Goal: Task Accomplishment & Management: Complete application form

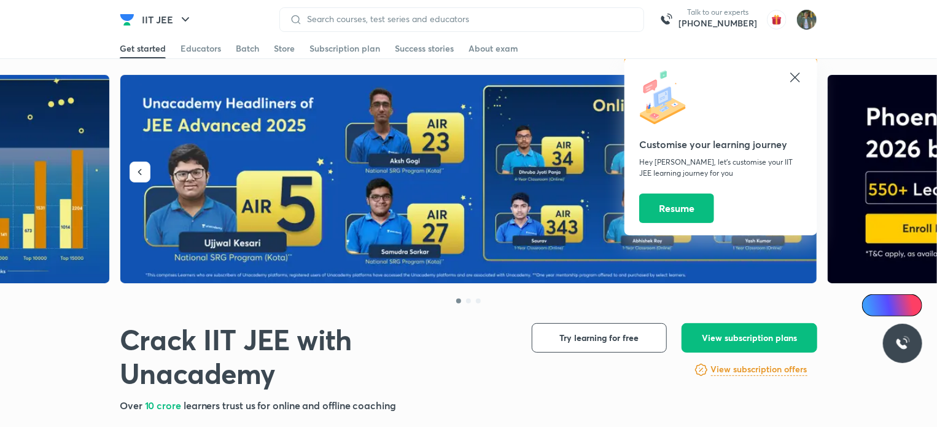
click at [797, 75] on icon at bounding box center [794, 77] width 15 height 15
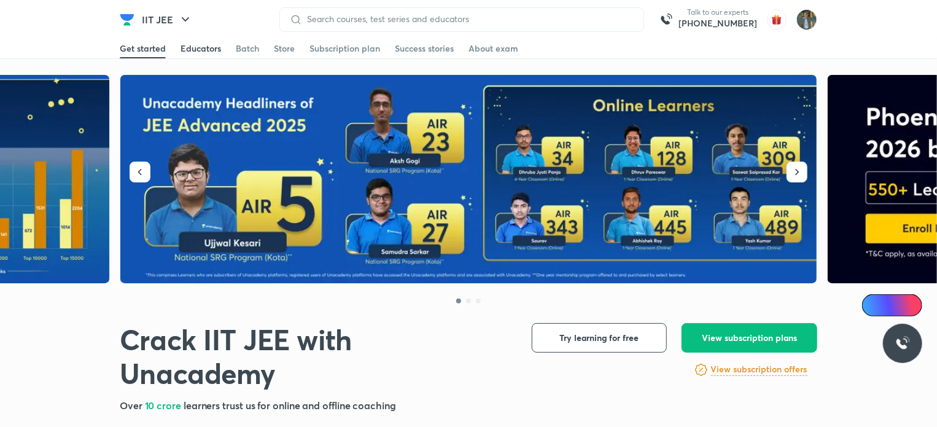
click at [208, 45] on div "Educators" at bounding box center [200, 48] width 41 height 12
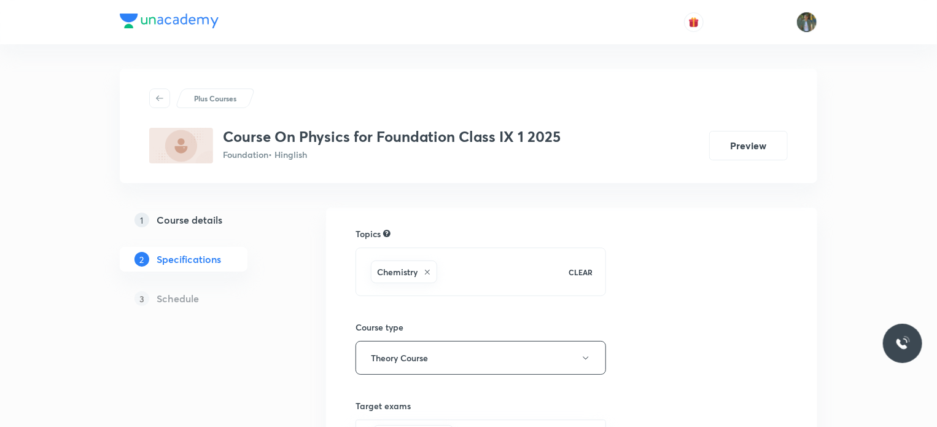
click at [189, 219] on h5 "Course details" at bounding box center [190, 219] width 66 height 15
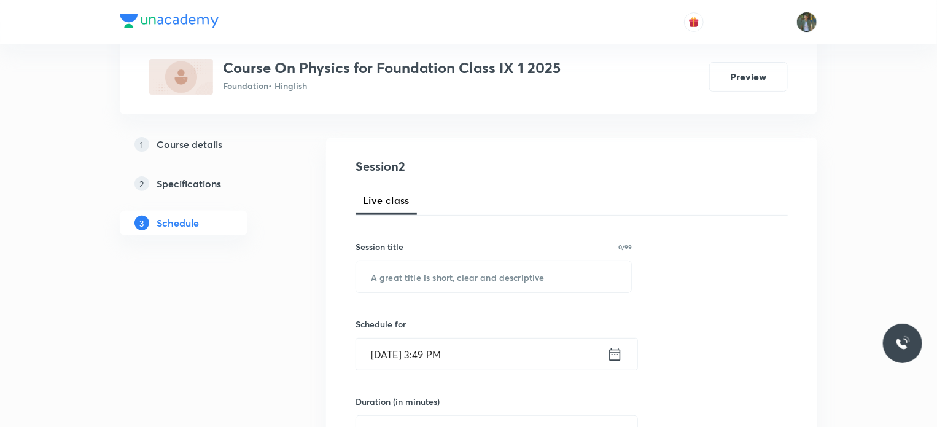
scroll to position [110, 0]
click at [430, 272] on input "text" at bounding box center [493, 273] width 275 height 31
type input "d"
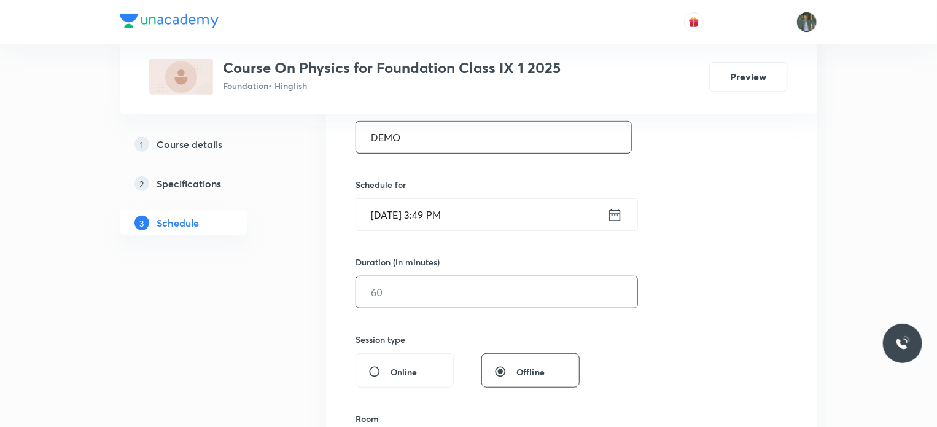
scroll to position [249, 0]
type input "DEMO"
click at [427, 292] on input "text" at bounding box center [496, 289] width 281 height 31
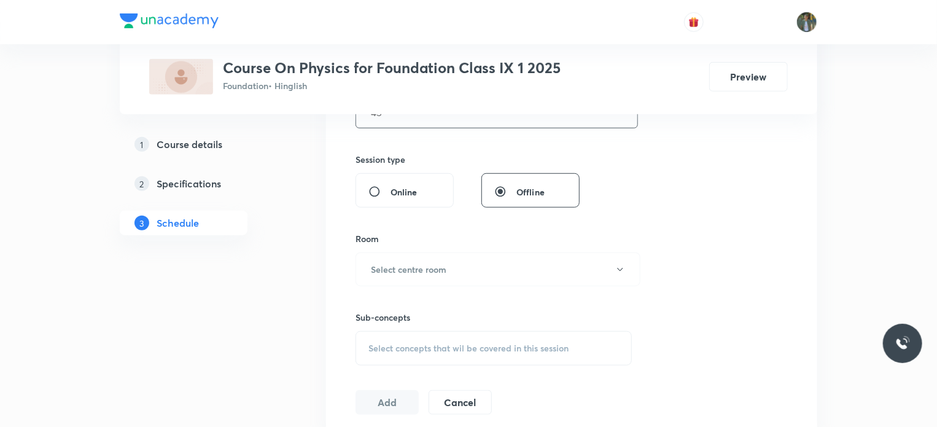
scroll to position [430, 0]
type input "45"
click at [444, 274] on button "Select centre room" at bounding box center [497, 267] width 285 height 34
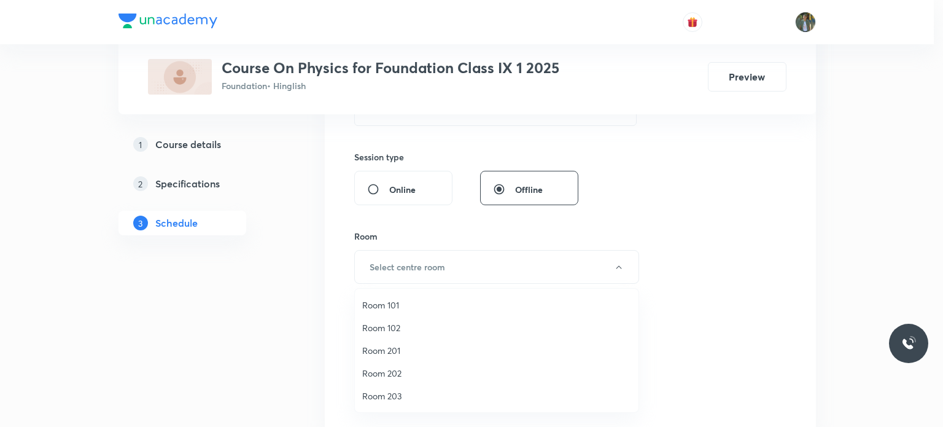
click at [320, 306] on div at bounding box center [471, 213] width 943 height 427
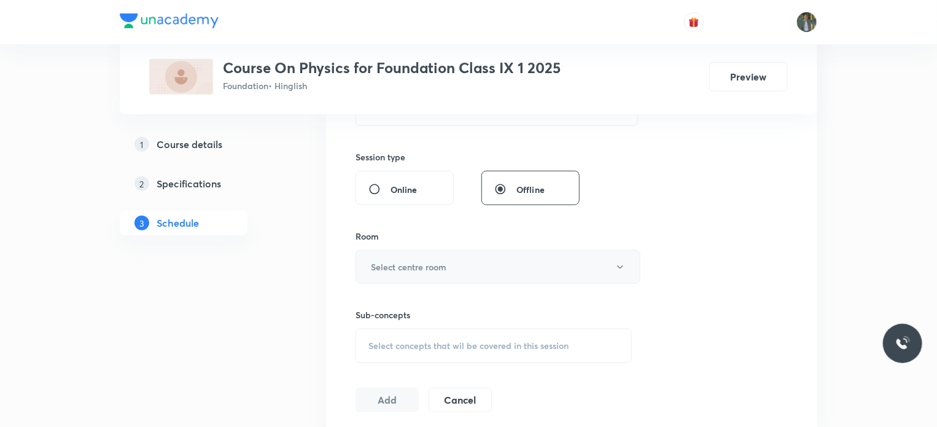
click at [464, 257] on button "Select centre room" at bounding box center [497, 267] width 285 height 34
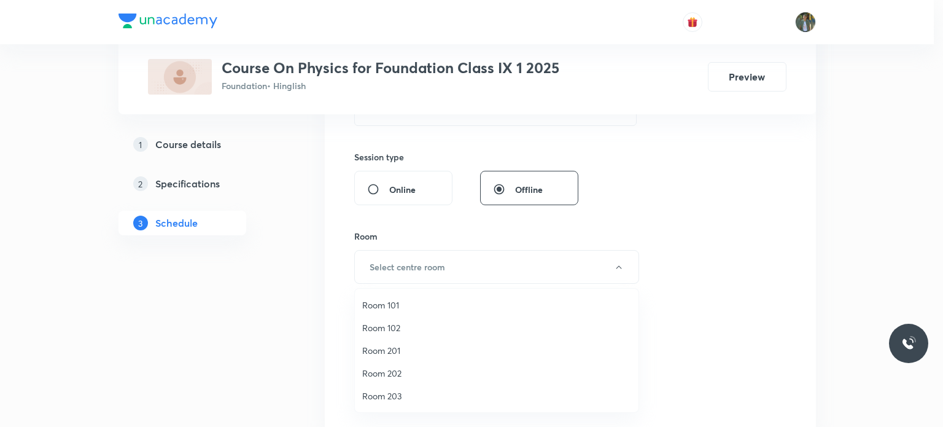
click at [389, 328] on span "Room 102" at bounding box center [496, 327] width 269 height 13
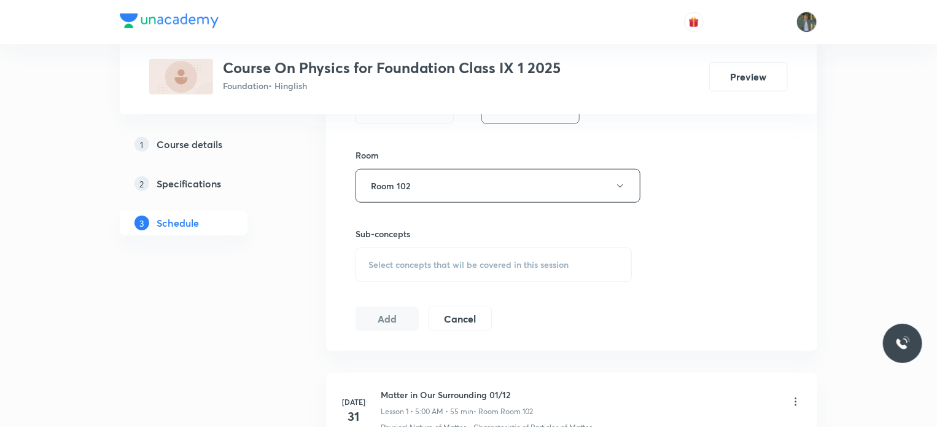
scroll to position [512, 0]
click at [411, 263] on span "Select concepts that wil be covered in this session" at bounding box center [468, 263] width 200 height 10
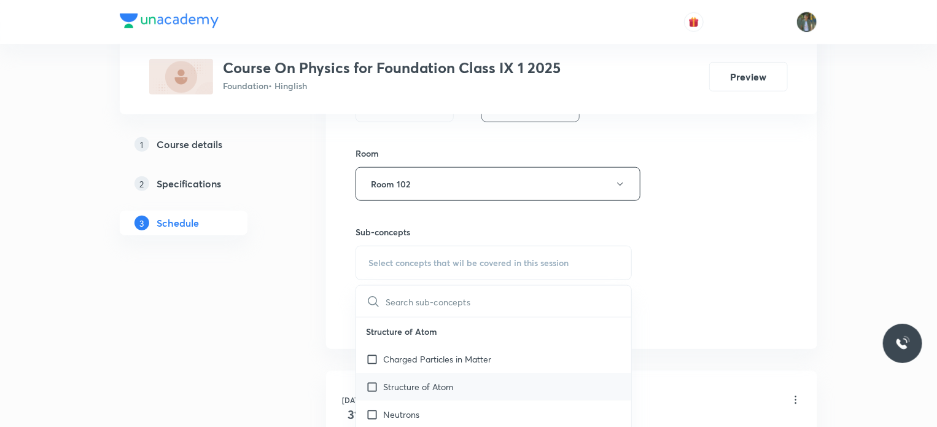
click at [377, 382] on input "checkbox" at bounding box center [374, 386] width 17 height 13
checkbox input "true"
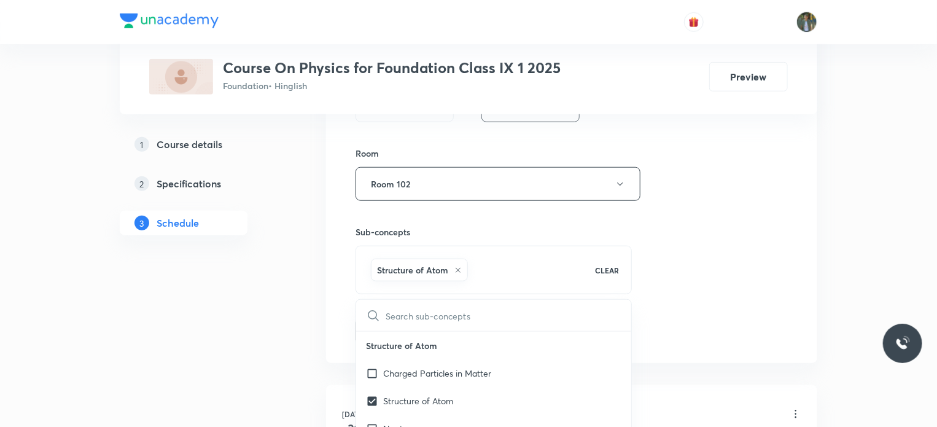
click at [329, 289] on div "Session 2 Live class Session title 4/99 DEMO ​ Schedule for Sep 3, 2025, 3:49 P…" at bounding box center [571, 48] width 491 height 630
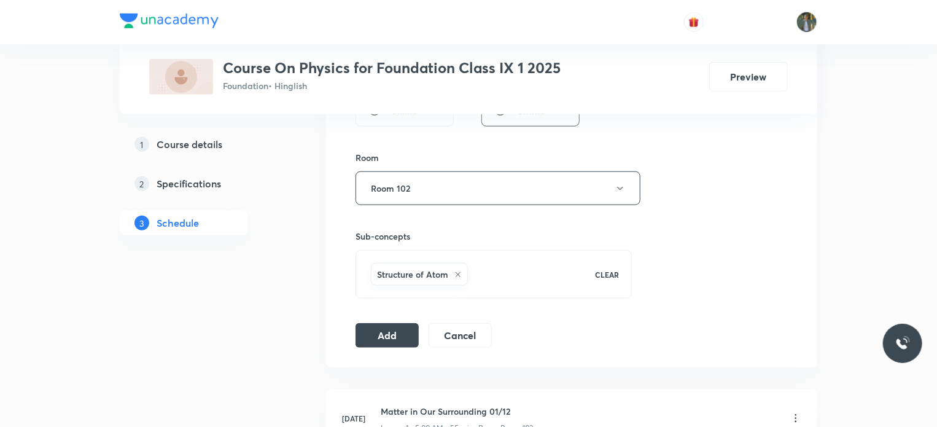
scroll to position [508, 0]
click at [393, 334] on button "Add" at bounding box center [386, 334] width 63 height 25
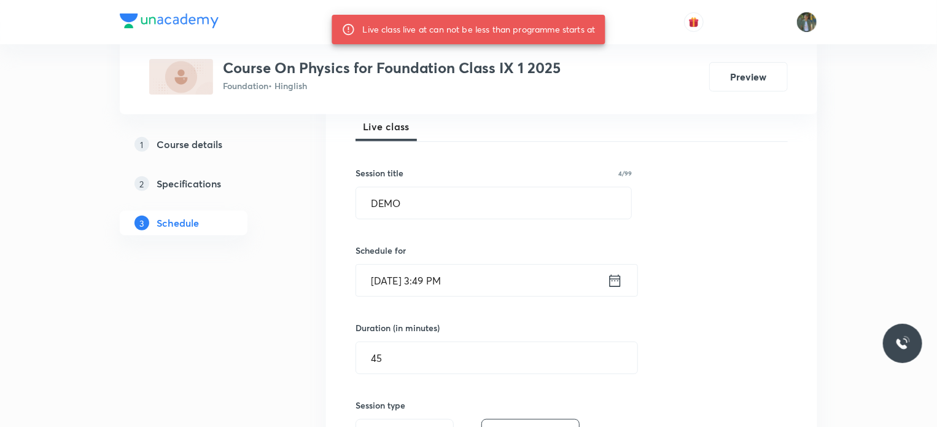
scroll to position [183, 0]
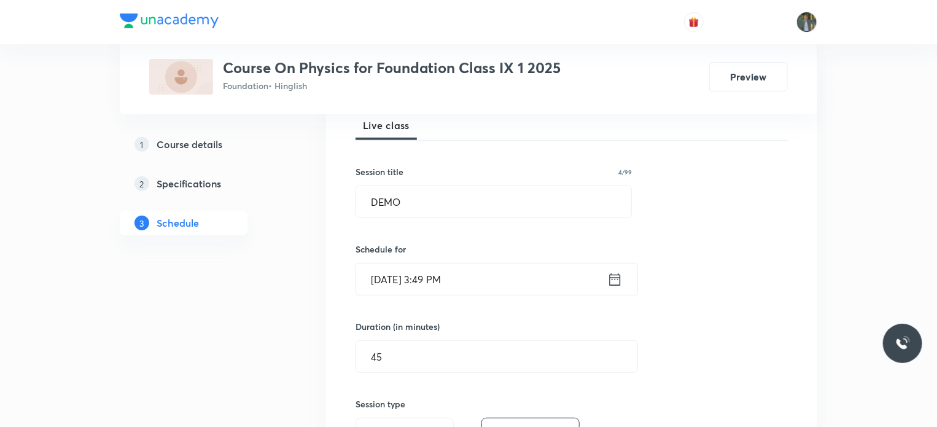
click at [613, 279] on icon at bounding box center [614, 279] width 15 height 17
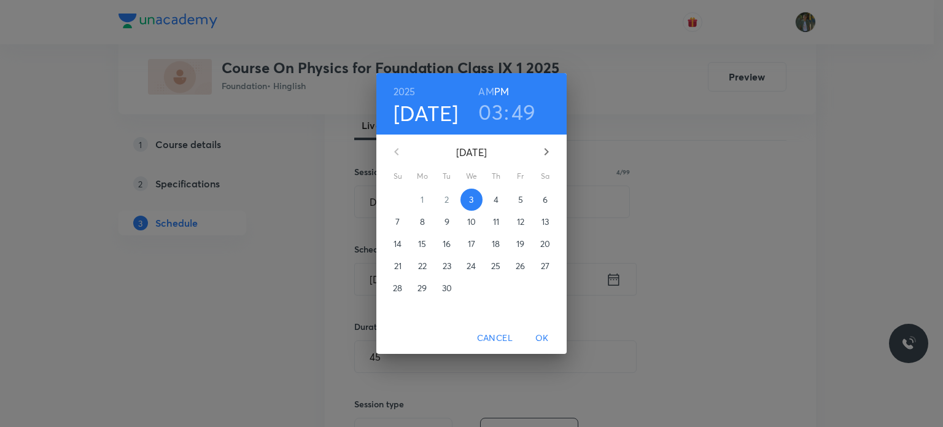
click at [524, 113] on h3 "49" at bounding box center [523, 112] width 25 height 26
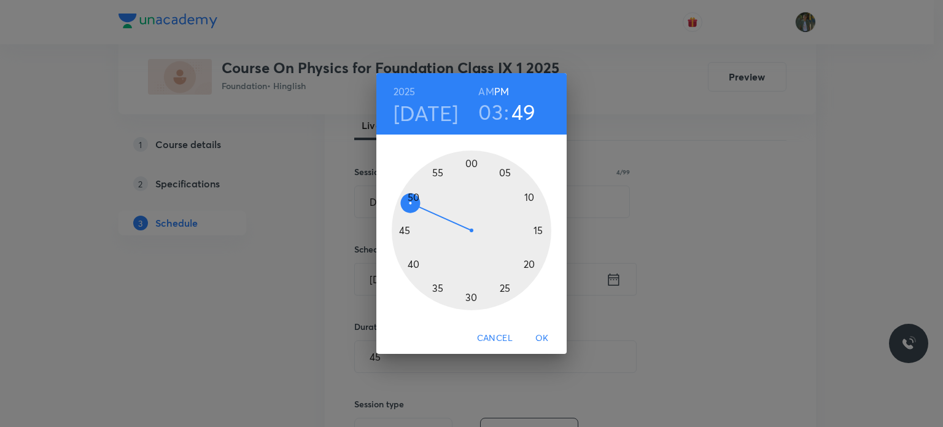
click at [468, 164] on div at bounding box center [472, 230] width 160 height 160
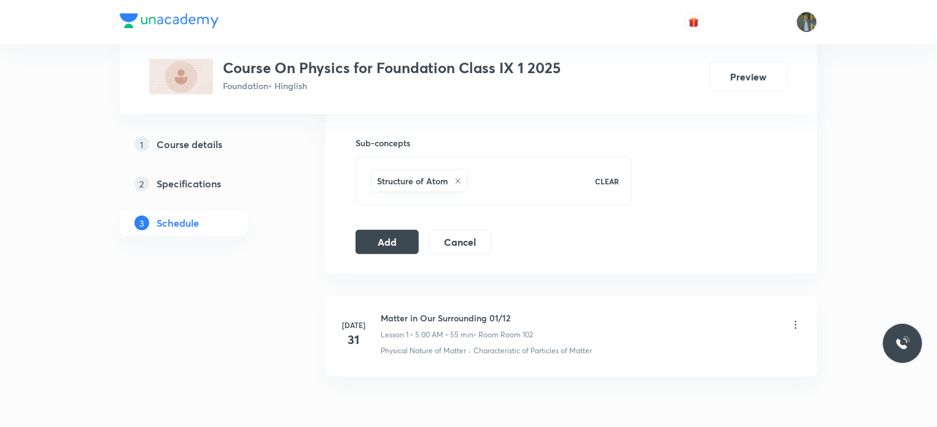
scroll to position [603, 0]
click at [400, 231] on button "Add" at bounding box center [386, 239] width 63 height 25
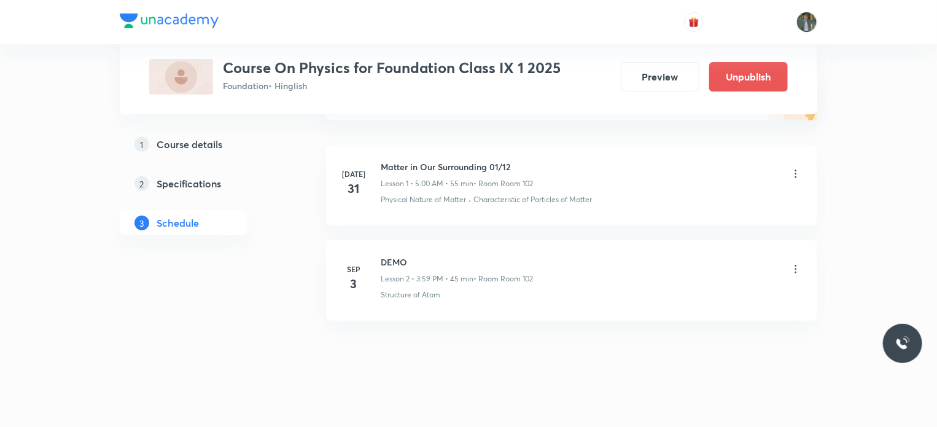
scroll to position [183, 0]
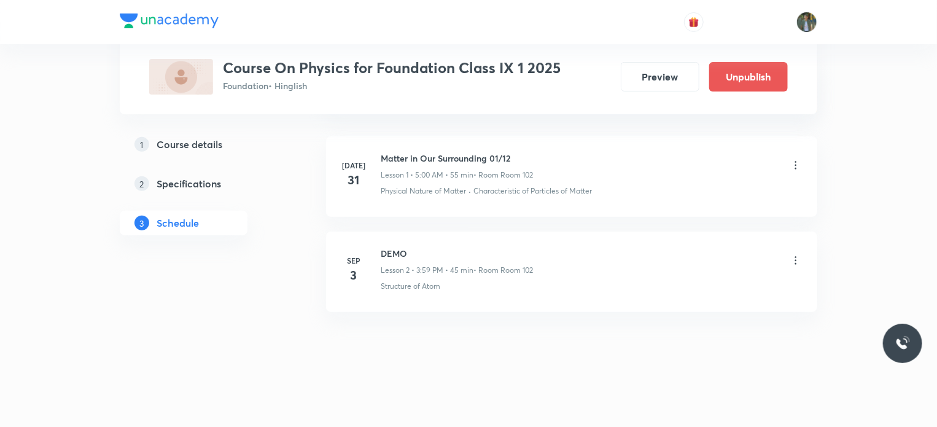
click at [188, 188] on h5 "Specifications" at bounding box center [189, 183] width 64 height 15
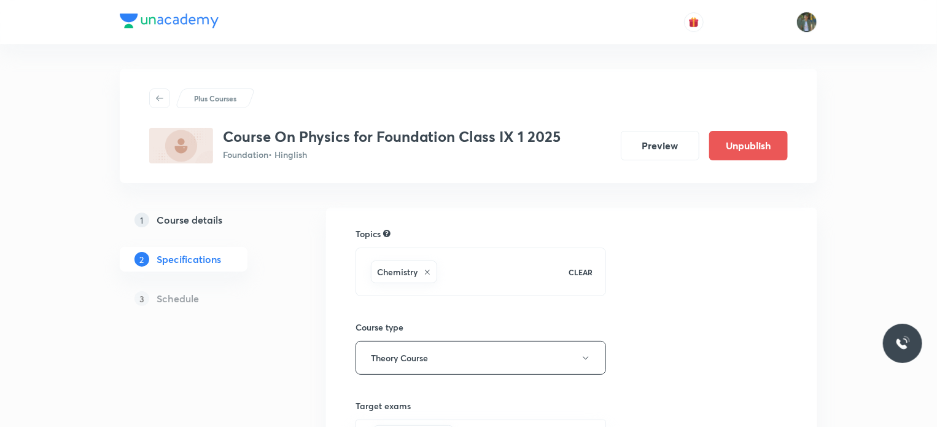
click at [177, 300] on h5 "Schedule" at bounding box center [178, 298] width 42 height 15
click at [141, 297] on p "3" at bounding box center [141, 298] width 15 height 15
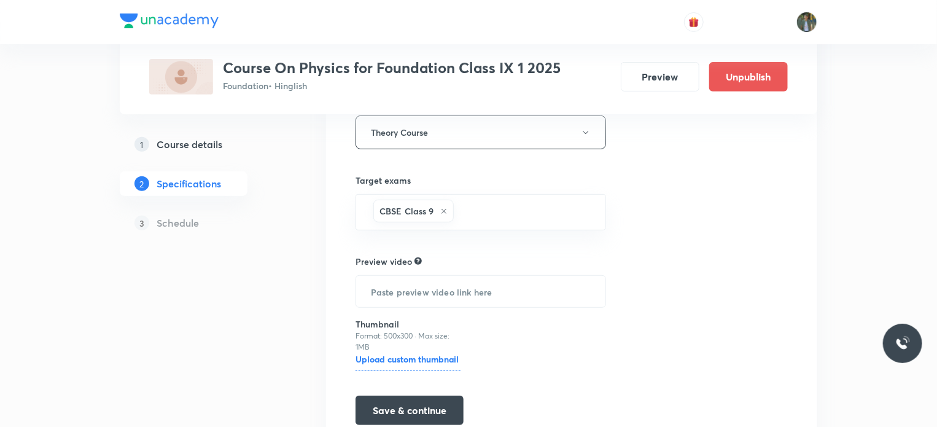
scroll to position [280, 0]
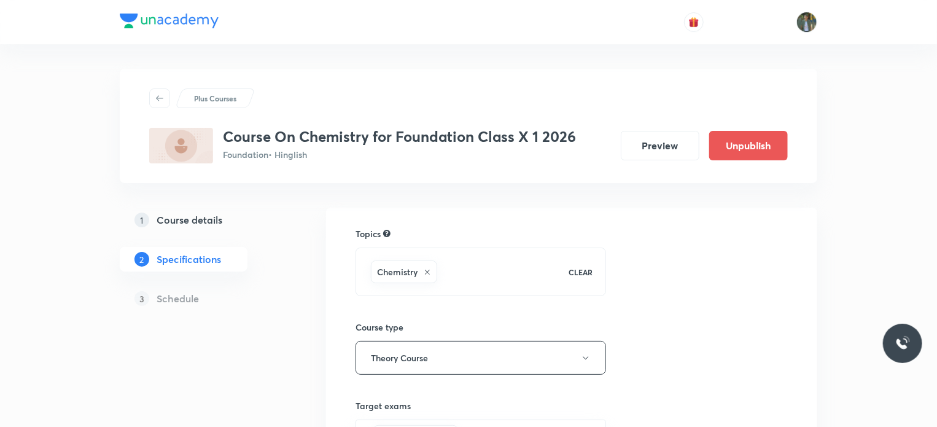
click at [187, 218] on h5 "Course details" at bounding box center [190, 219] width 66 height 15
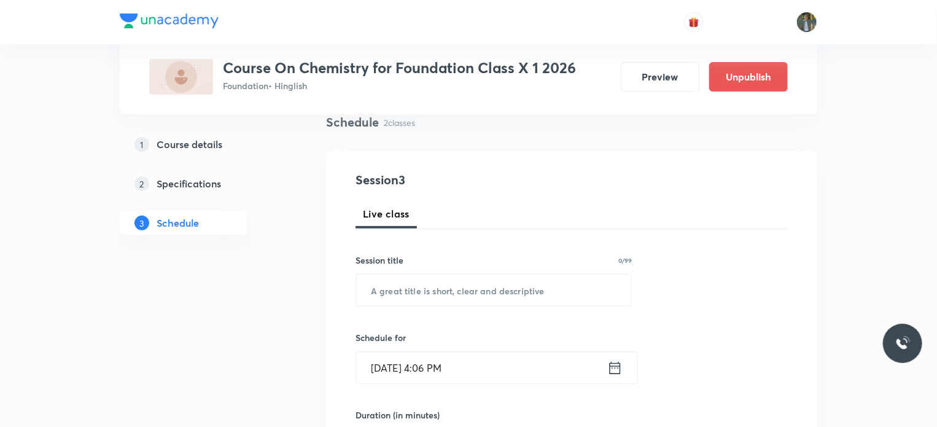
scroll to position [154, 0]
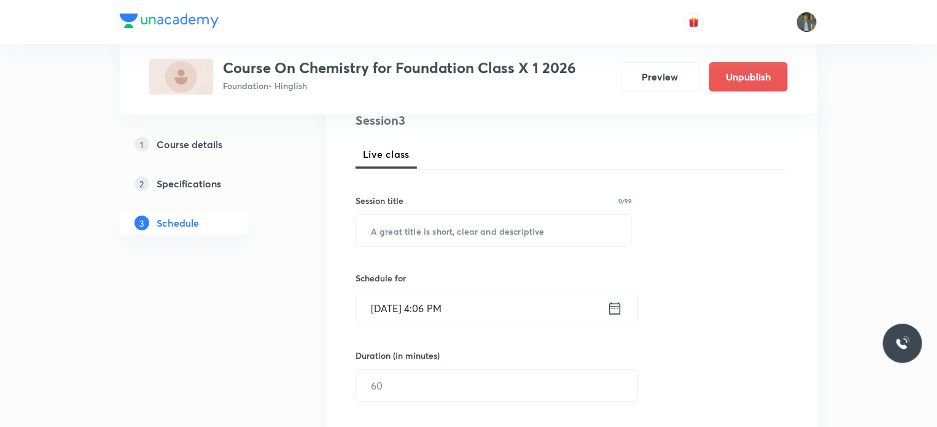
click at [614, 310] on icon at bounding box center [614, 308] width 15 height 17
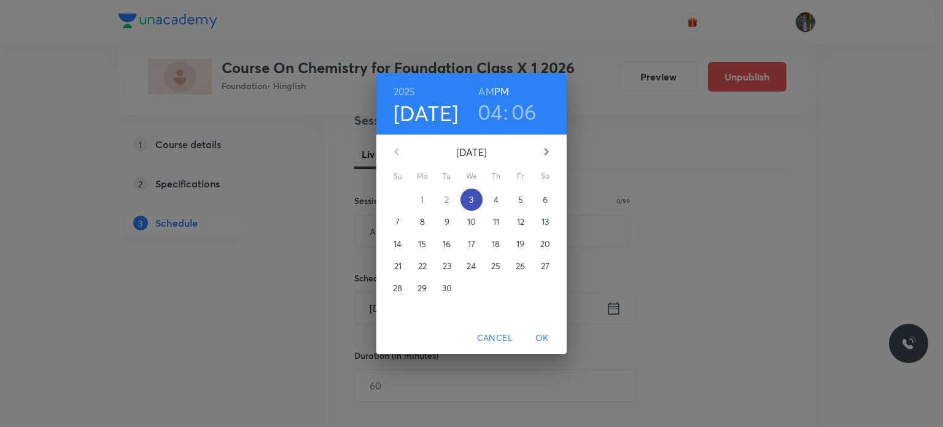
click at [474, 198] on span "3" at bounding box center [471, 199] width 22 height 12
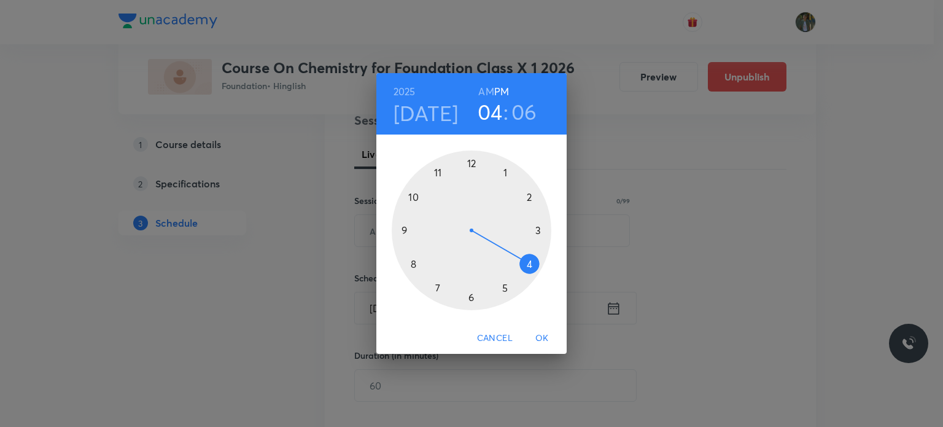
click at [528, 109] on h3 "06" at bounding box center [524, 112] width 26 height 26
click at [528, 262] on div at bounding box center [472, 230] width 160 height 160
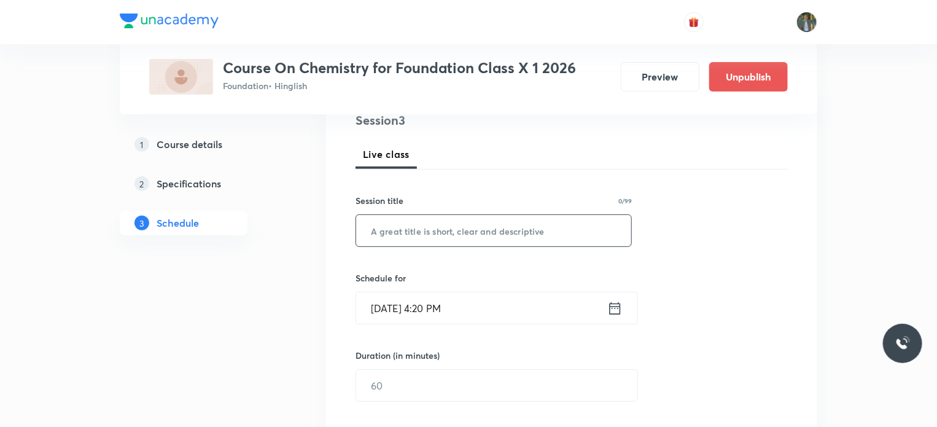
click at [482, 229] on input "text" at bounding box center [493, 230] width 275 height 31
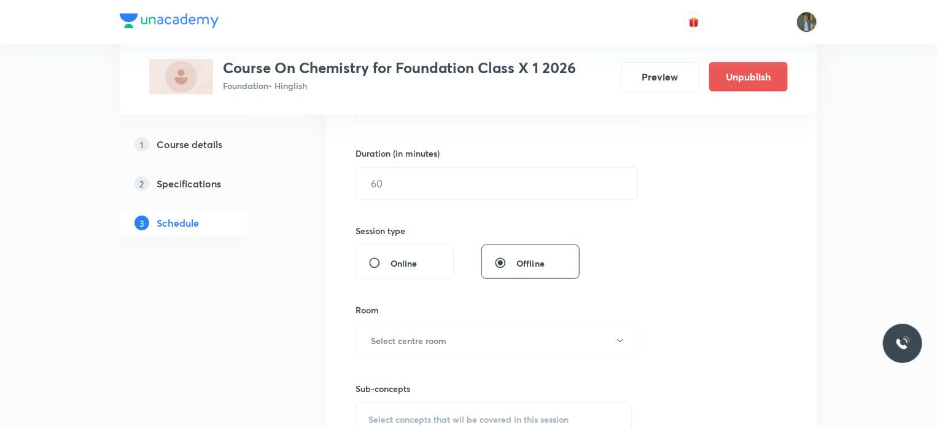
scroll to position [385, 0]
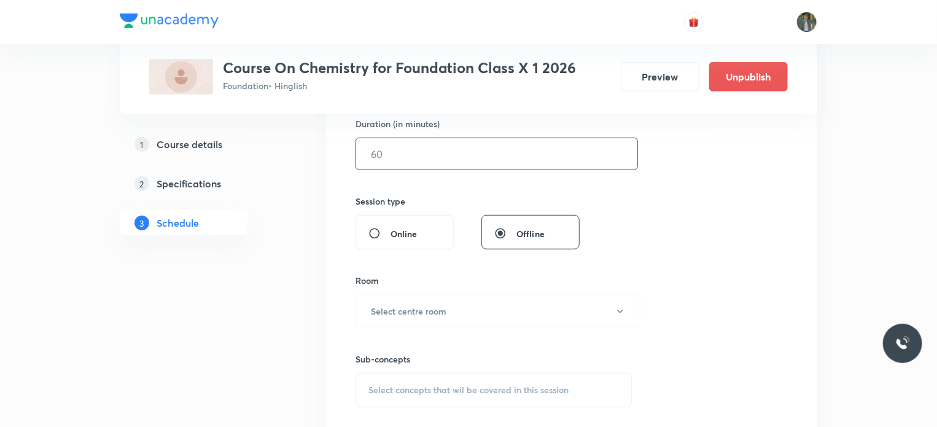
type input "demo"
click at [440, 154] on input "text" at bounding box center [496, 153] width 281 height 31
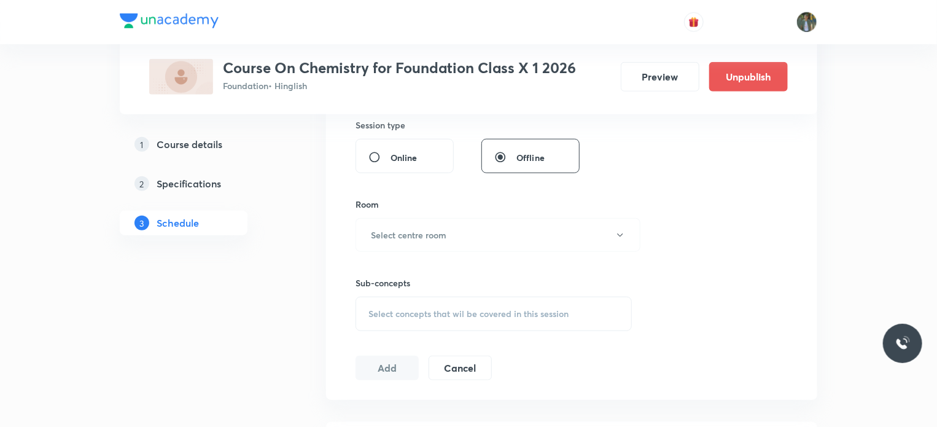
scroll to position [463, 0]
type input "45"
click at [412, 231] on h6 "Select centre room" at bounding box center [408, 233] width 75 height 13
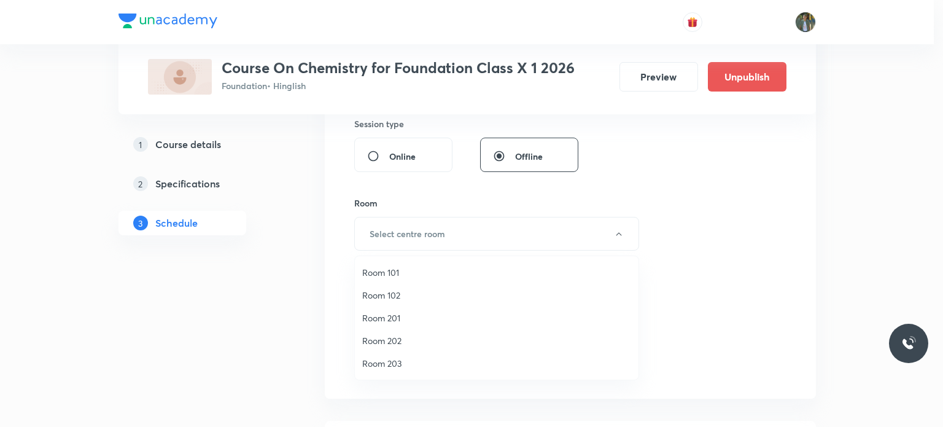
click at [395, 269] on span "Room 101" at bounding box center [496, 272] width 269 height 13
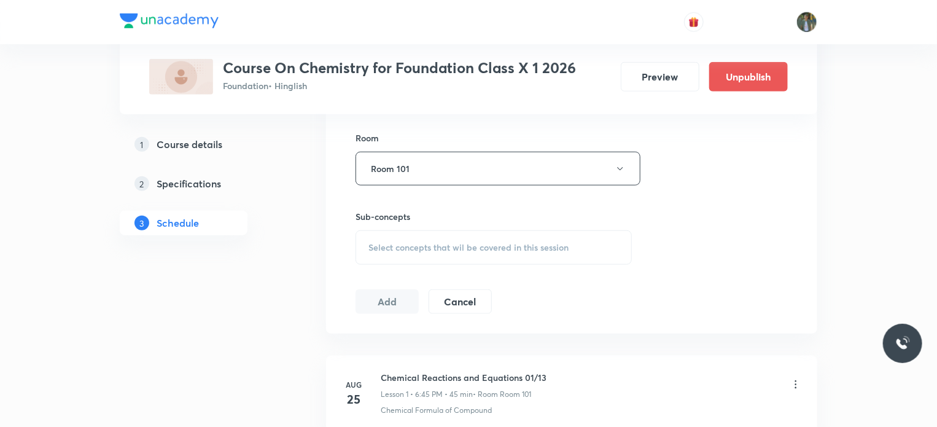
scroll to position [529, 0]
click at [406, 243] on span "Select concepts that wil be covered in this session" at bounding box center [468, 246] width 200 height 10
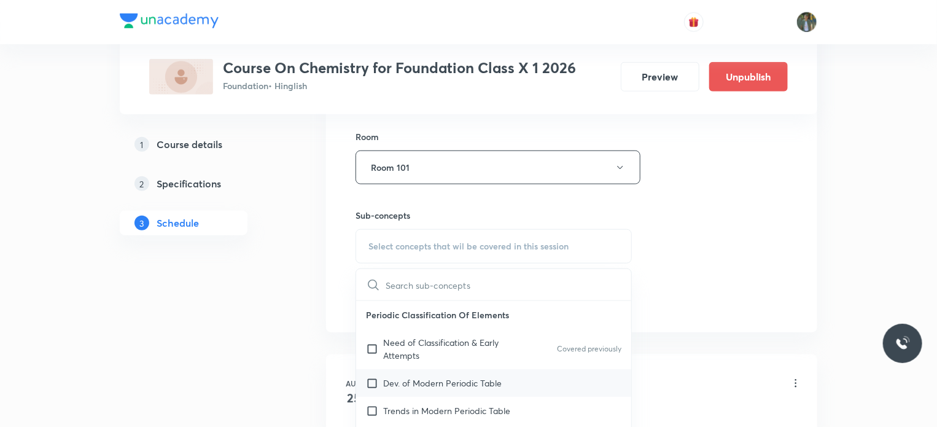
click at [415, 380] on p "Dev. of Modern Periodic Table" at bounding box center [442, 382] width 118 height 13
checkbox input "true"
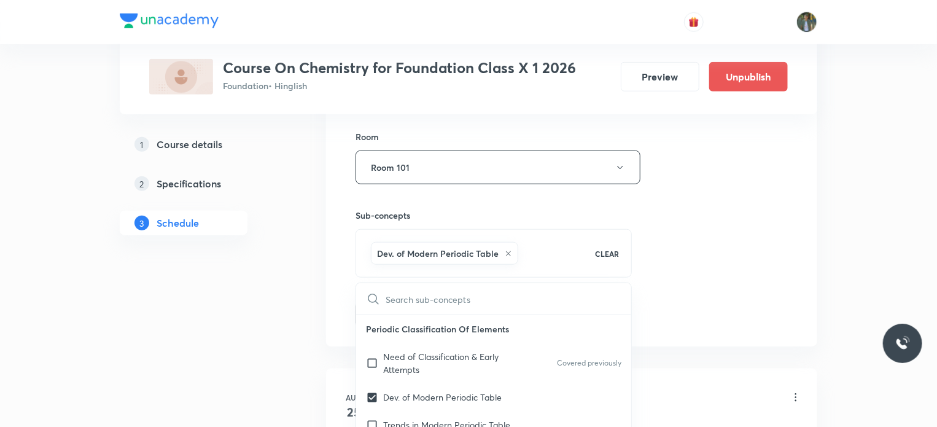
click at [269, 354] on div "1 Course details 2 Specifications 3 Schedule" at bounding box center [203, 157] width 167 height 959
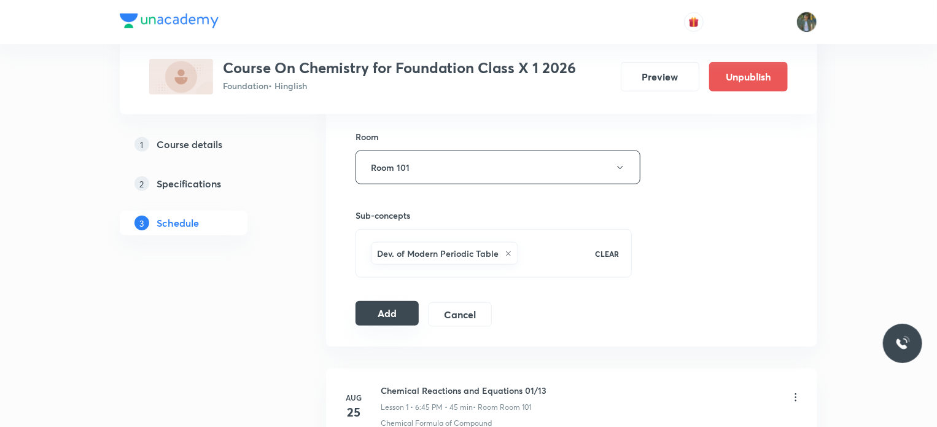
click at [400, 317] on button "Add" at bounding box center [386, 313] width 63 height 25
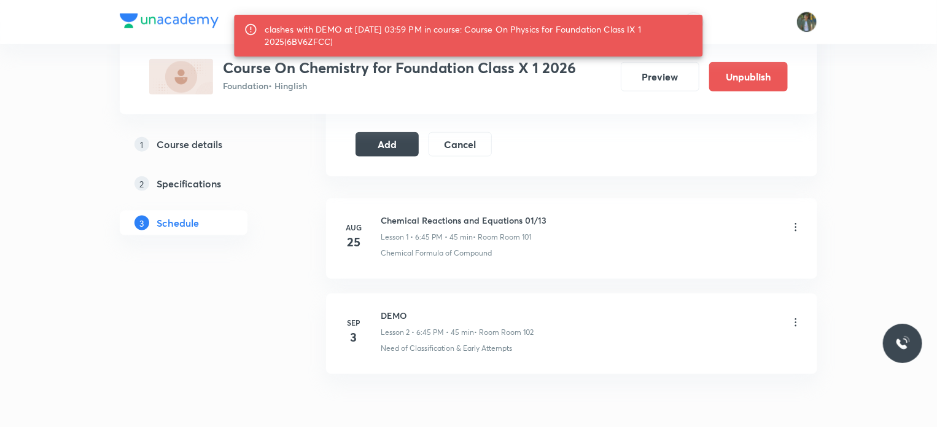
scroll to position [759, 0]
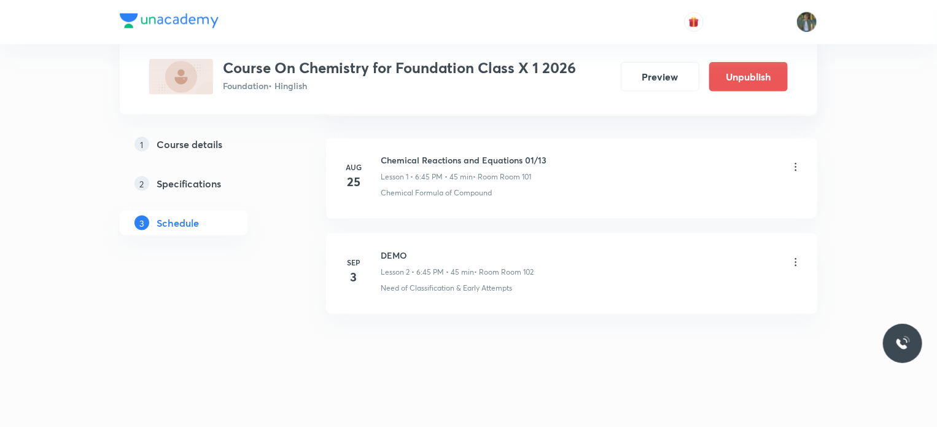
click at [796, 260] on icon at bounding box center [795, 262] width 12 height 12
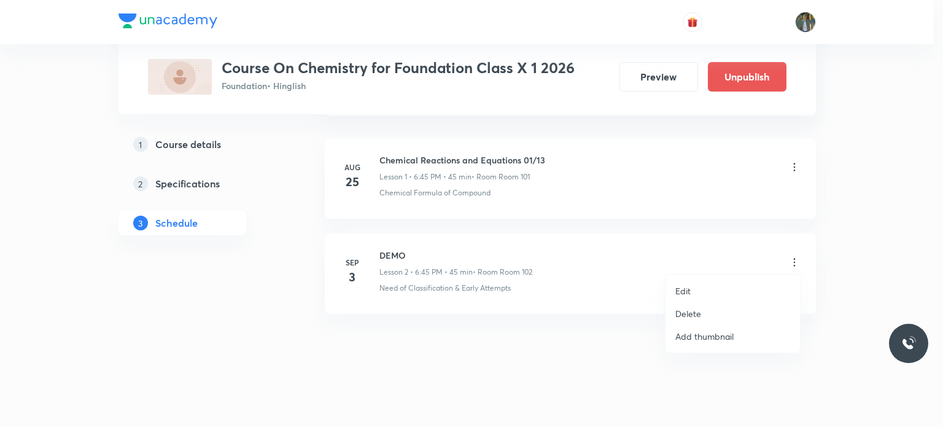
click at [692, 311] on p "Delete" at bounding box center [688, 313] width 26 height 13
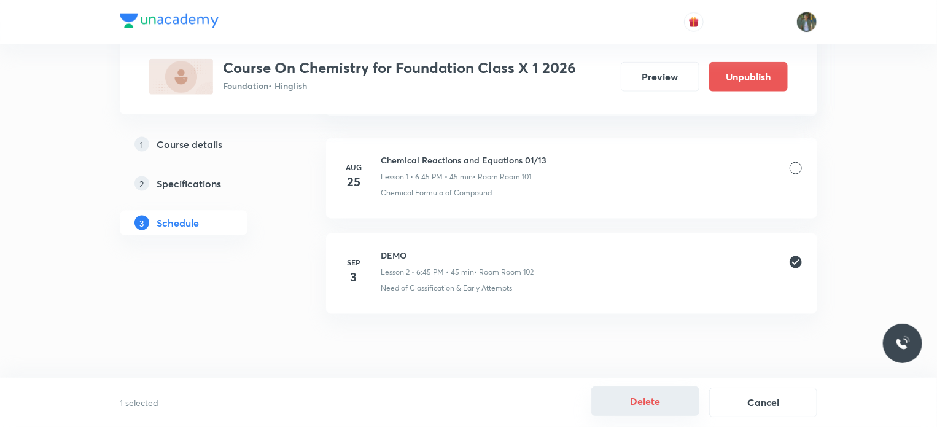
click at [649, 410] on button "Delete" at bounding box center [645, 400] width 108 height 29
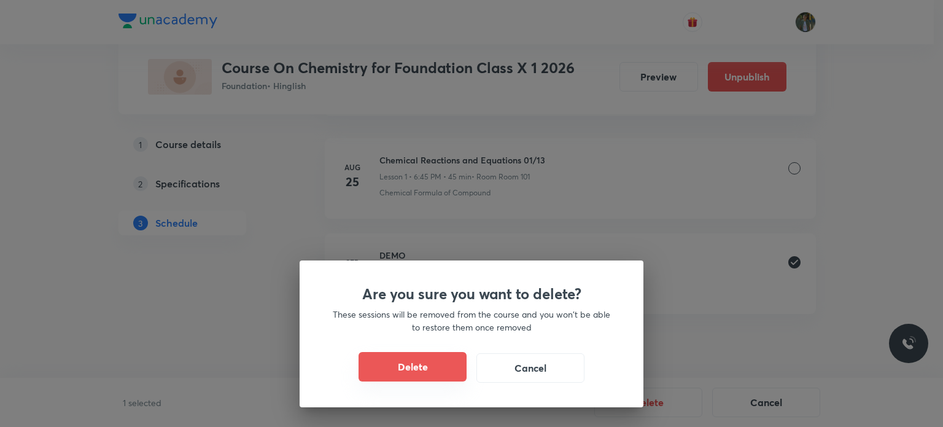
click at [436, 360] on button "Delete" at bounding box center [412, 366] width 108 height 29
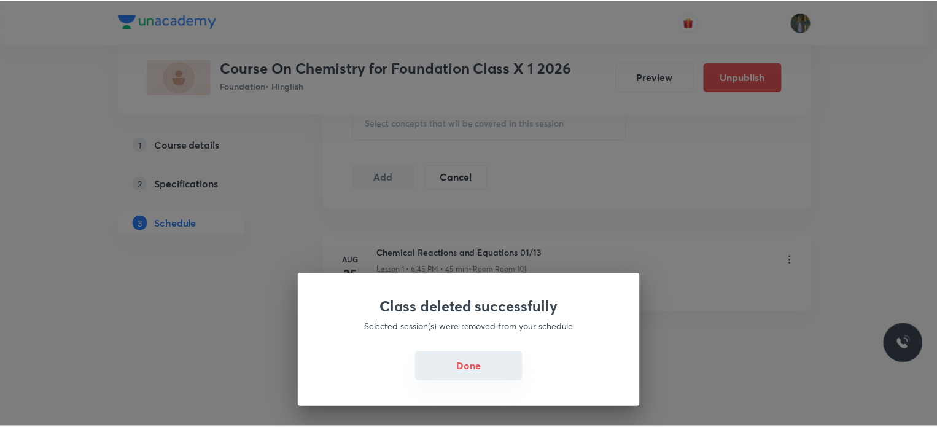
scroll to position [651, 0]
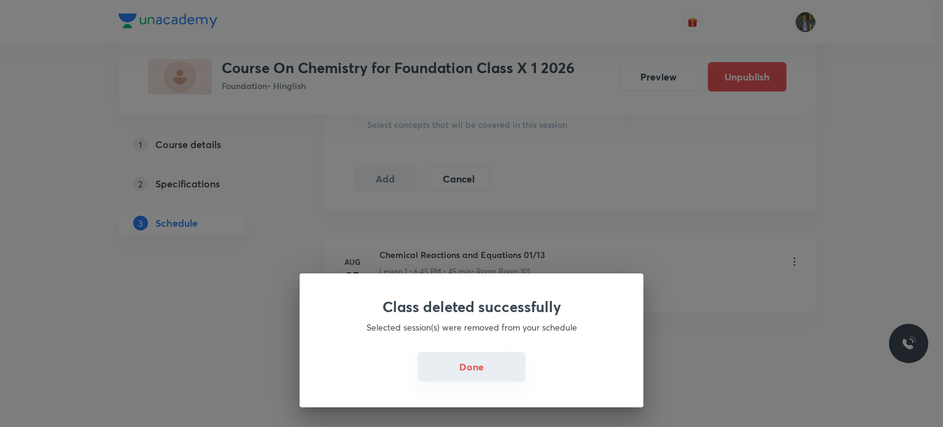
click at [465, 366] on button "Done" at bounding box center [471, 366] width 108 height 29
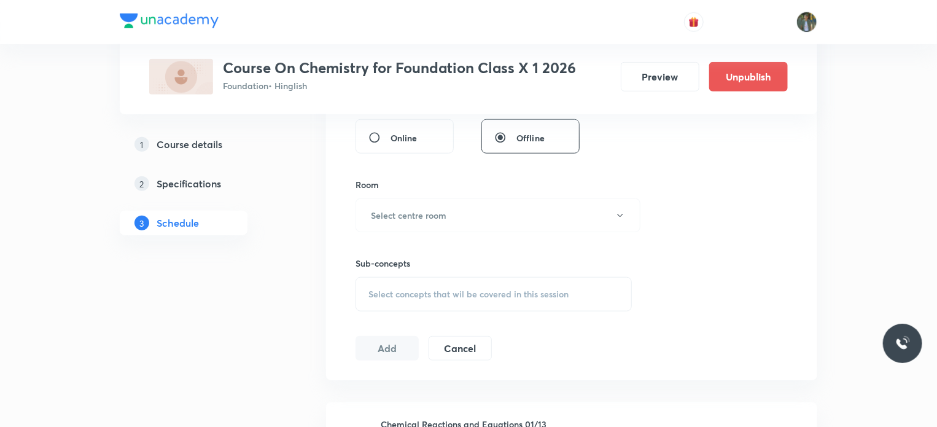
scroll to position [482, 0]
click at [471, 213] on button "Select centre room" at bounding box center [497, 214] width 285 height 34
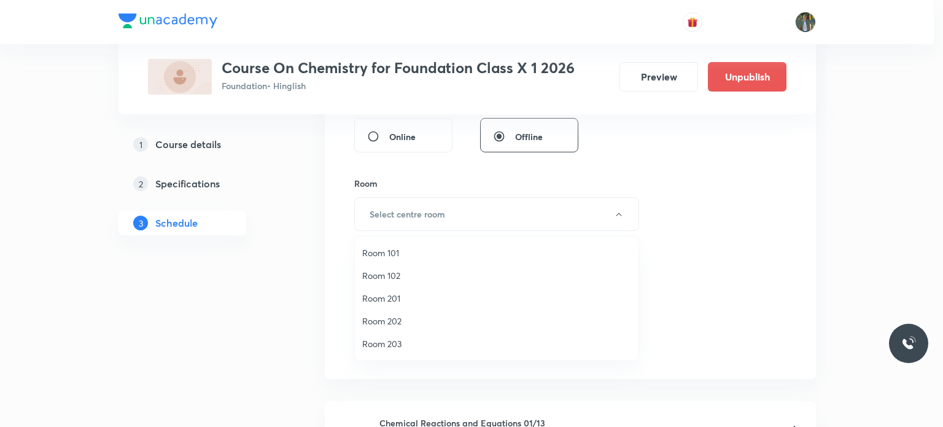
click at [438, 253] on span "Room 101" at bounding box center [496, 252] width 269 height 13
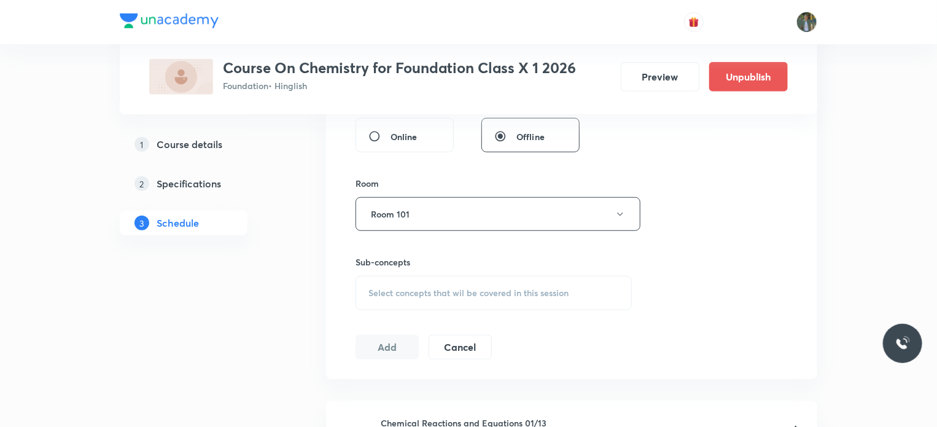
click at [432, 288] on span "Select concepts that wil be covered in this session" at bounding box center [468, 293] width 200 height 10
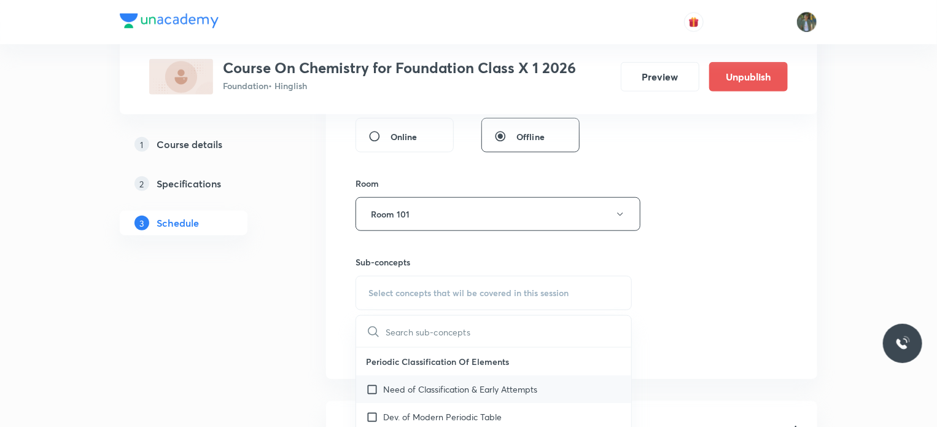
click at [393, 385] on p "Need of Classification & Early Attempts" at bounding box center [460, 388] width 154 height 13
checkbox input "true"
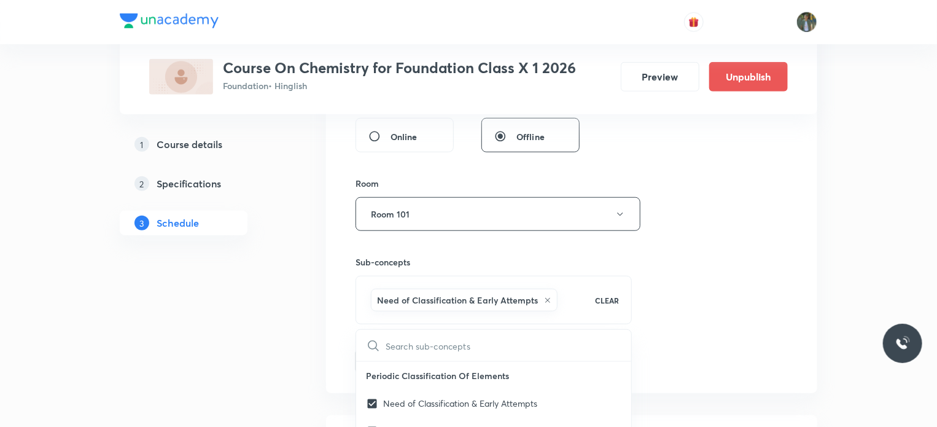
click at [304, 344] on div "Plus Courses Course On Chemistry for Foundation Class X 1 2026 Foundation • Hin…" at bounding box center [468, 87] width 697 height 1002
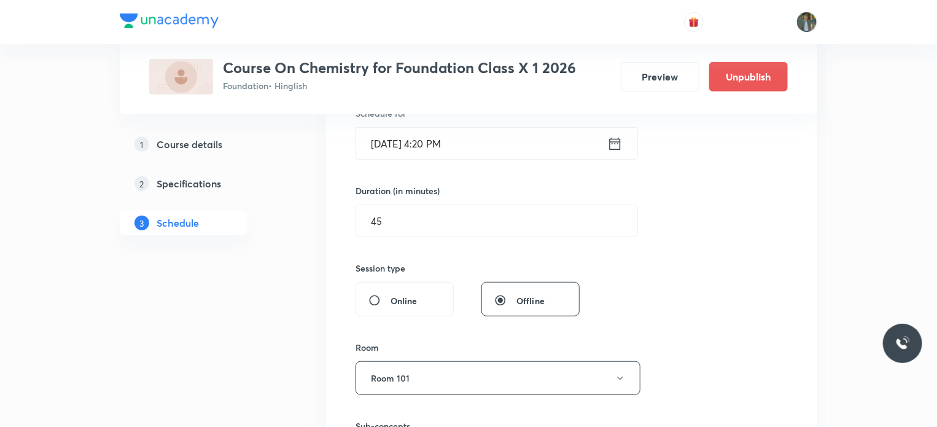
scroll to position [306, 0]
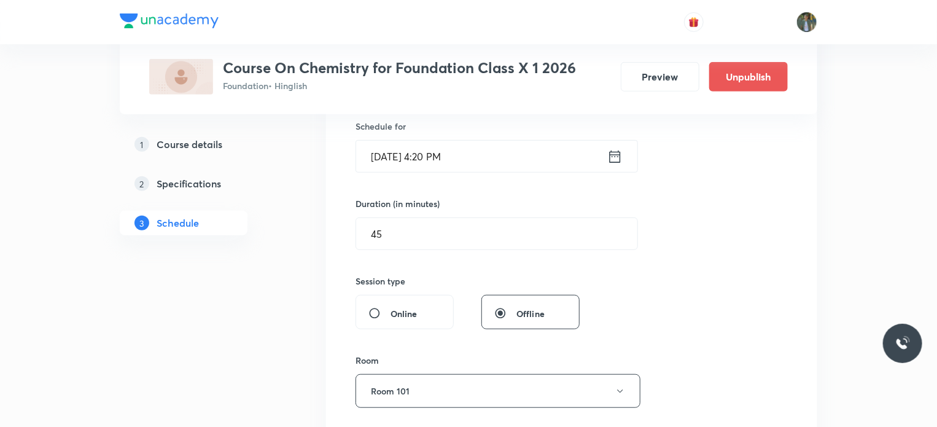
click at [617, 159] on icon at bounding box center [614, 156] width 15 height 17
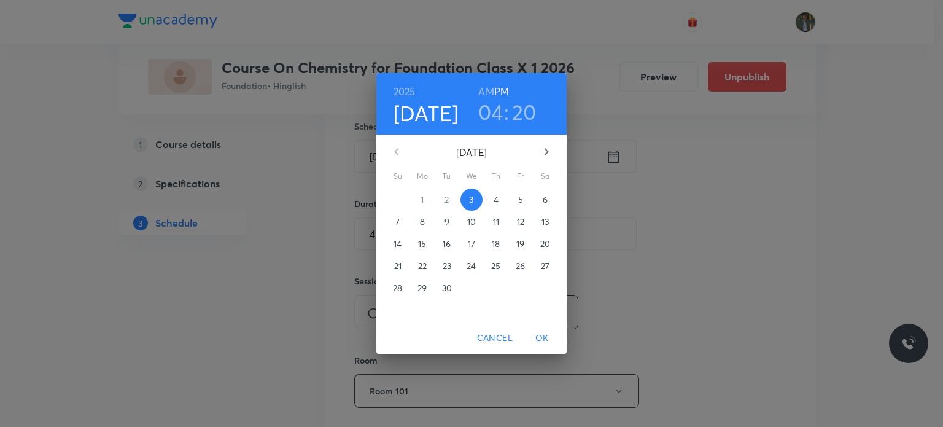
click at [527, 110] on h3 "20" at bounding box center [524, 112] width 25 height 26
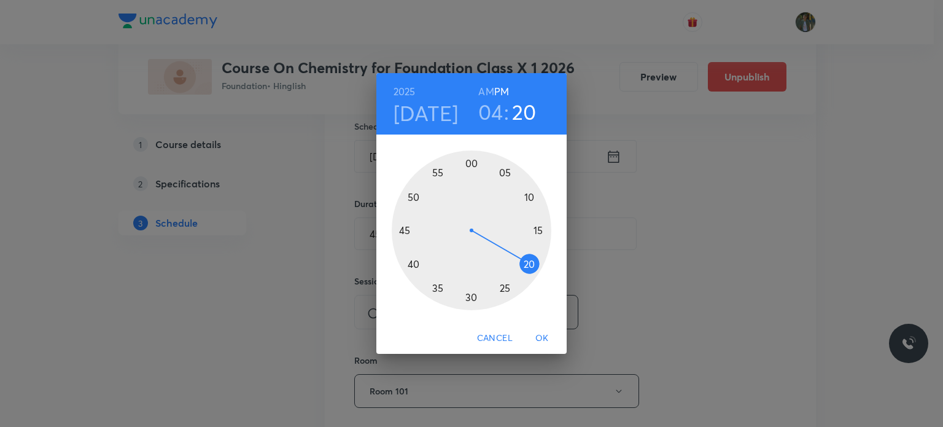
click at [506, 293] on div at bounding box center [472, 230] width 160 height 160
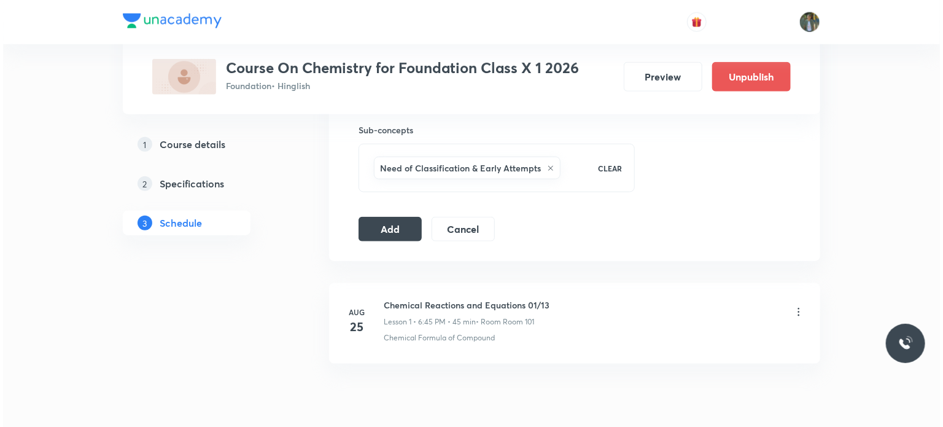
scroll to position [665, 0]
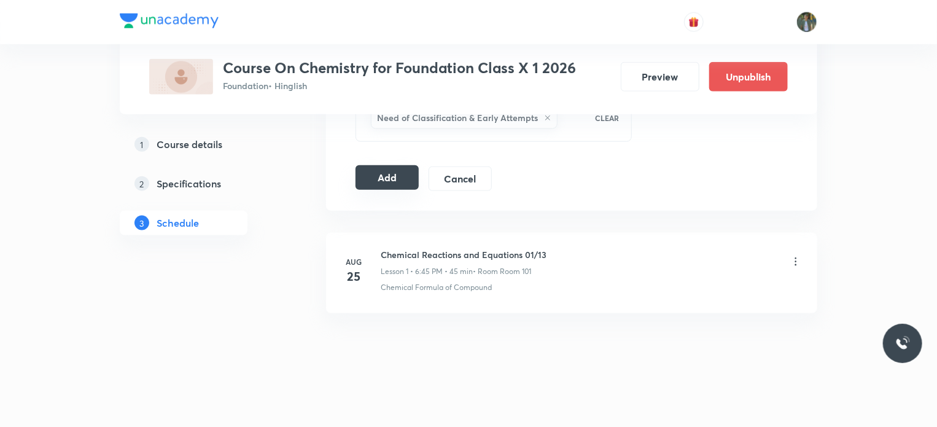
click at [385, 180] on button "Add" at bounding box center [386, 177] width 63 height 25
click at [797, 260] on icon at bounding box center [795, 261] width 12 height 12
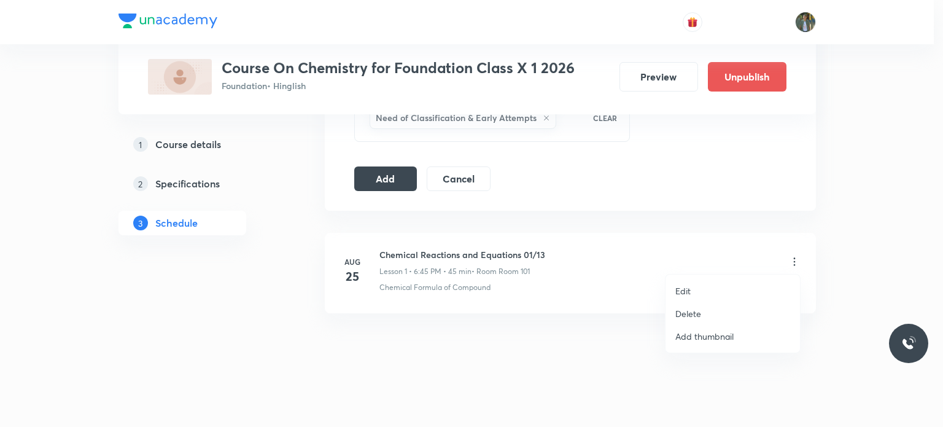
click at [692, 292] on li "Edit" at bounding box center [732, 290] width 134 height 23
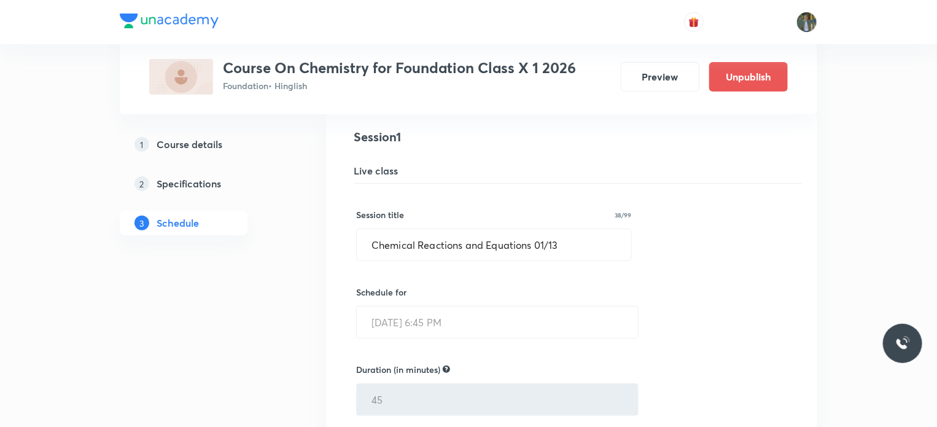
scroll to position [0, 0]
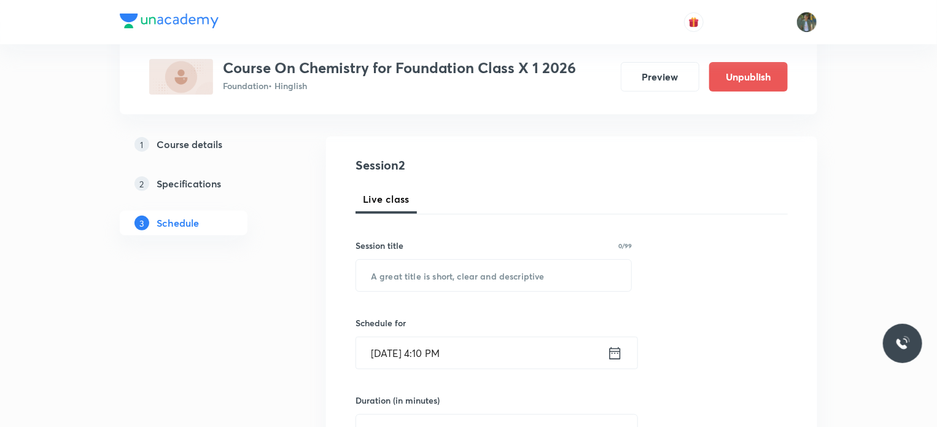
scroll to position [110, 0]
click at [431, 283] on input "text" at bounding box center [493, 274] width 275 height 31
type input "demo"
click at [617, 361] on div "Sep 3, 2025, 4:10 PM ​" at bounding box center [496, 352] width 282 height 33
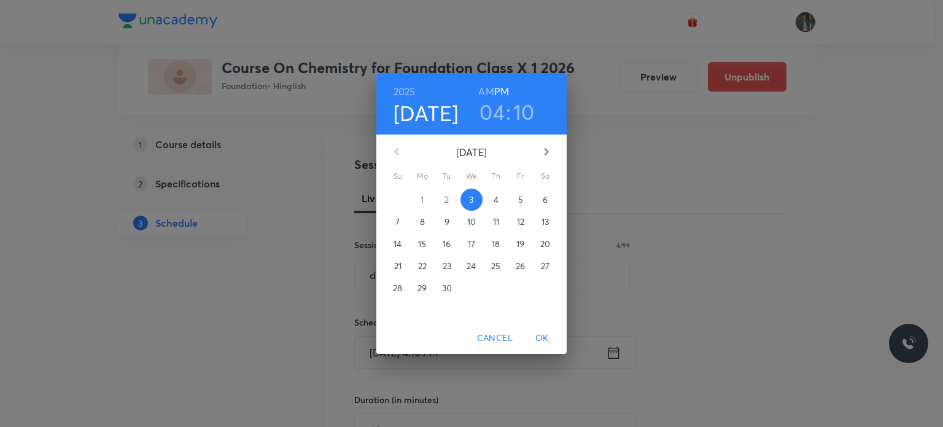
click at [520, 116] on h3 "10" at bounding box center [523, 112] width 21 height 26
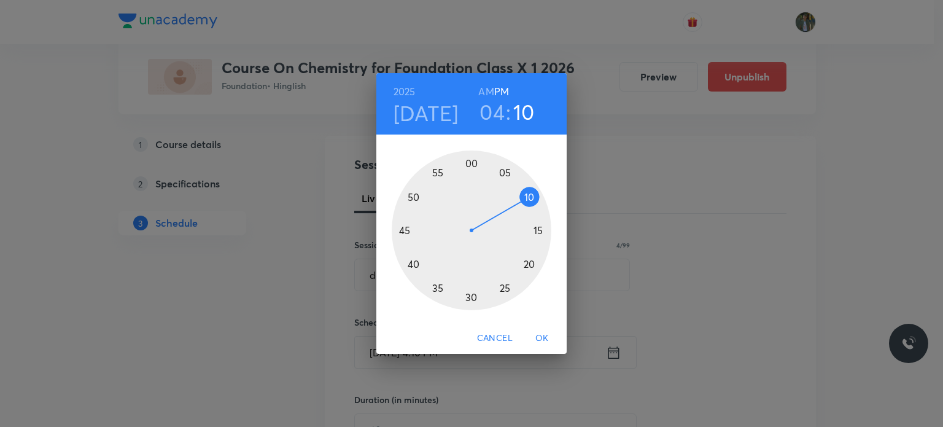
click at [471, 295] on div at bounding box center [472, 230] width 160 height 160
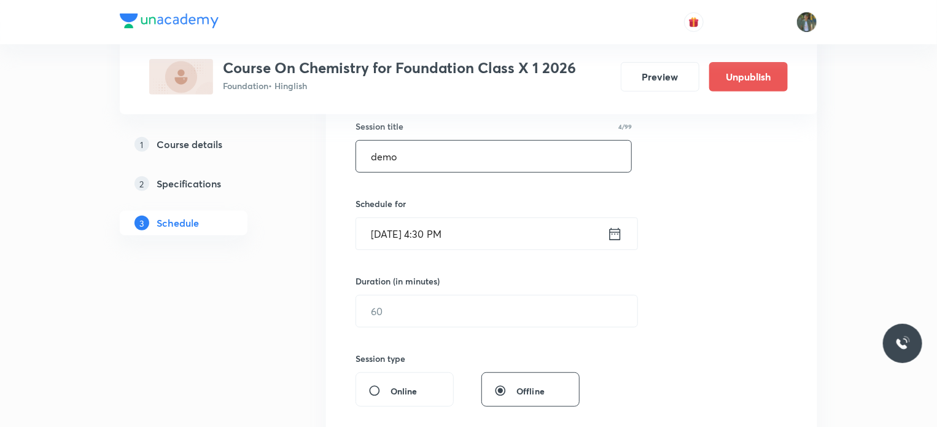
scroll to position [275, 0]
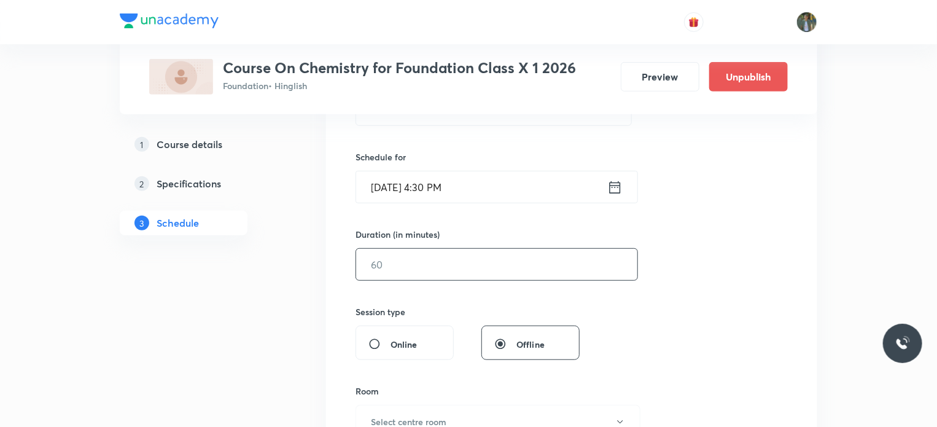
click at [439, 261] on input "text" at bounding box center [496, 264] width 281 height 31
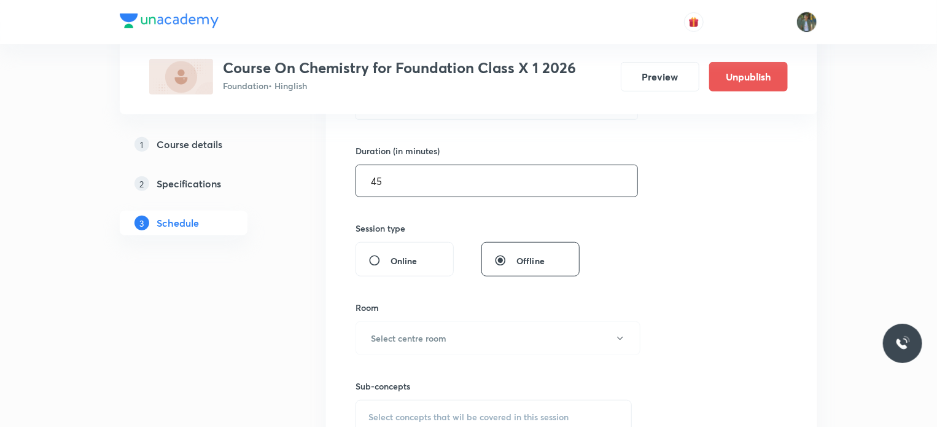
scroll to position [416, 0]
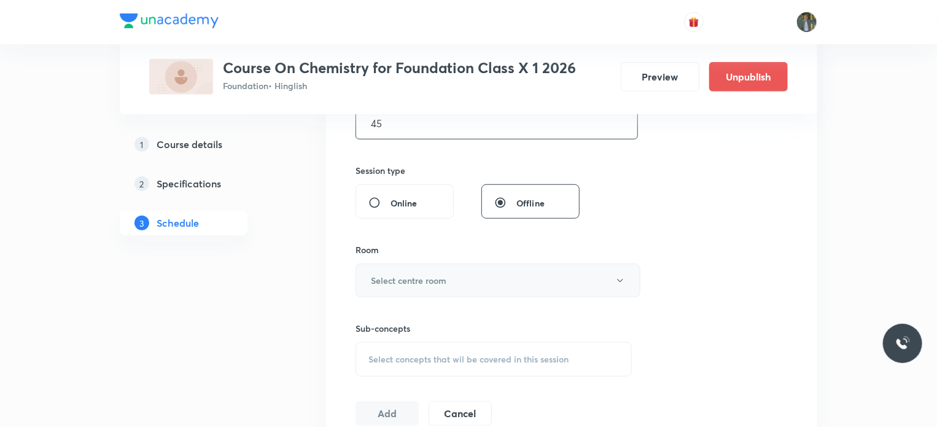
type input "45"
click at [471, 277] on button "Select centre room" at bounding box center [497, 280] width 285 height 34
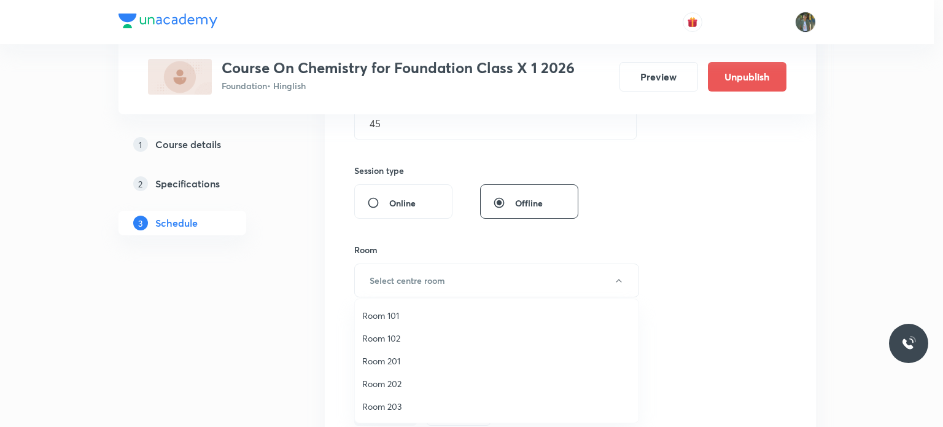
click at [415, 315] on span "Room 101" at bounding box center [496, 315] width 269 height 13
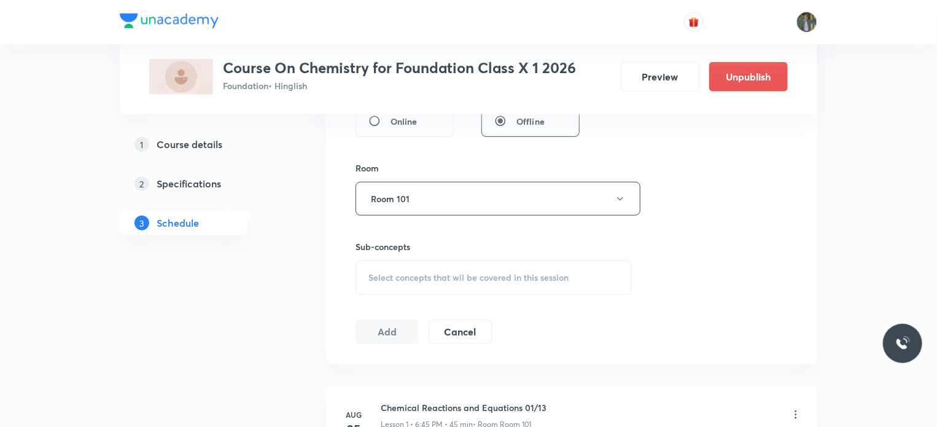
scroll to position [500, 0]
click at [404, 272] on span "Select concepts that wil be covered in this session" at bounding box center [468, 275] width 200 height 10
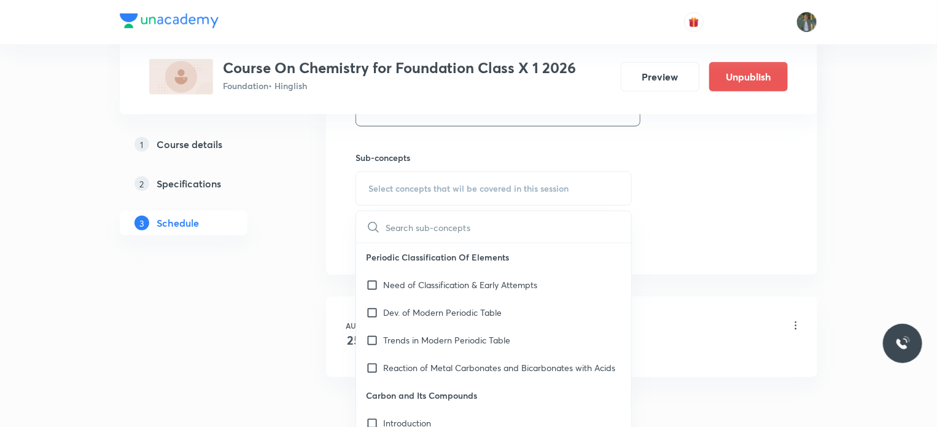
scroll to position [589, 0]
click at [368, 371] on input "checkbox" at bounding box center [374, 364] width 17 height 13
checkbox input "true"
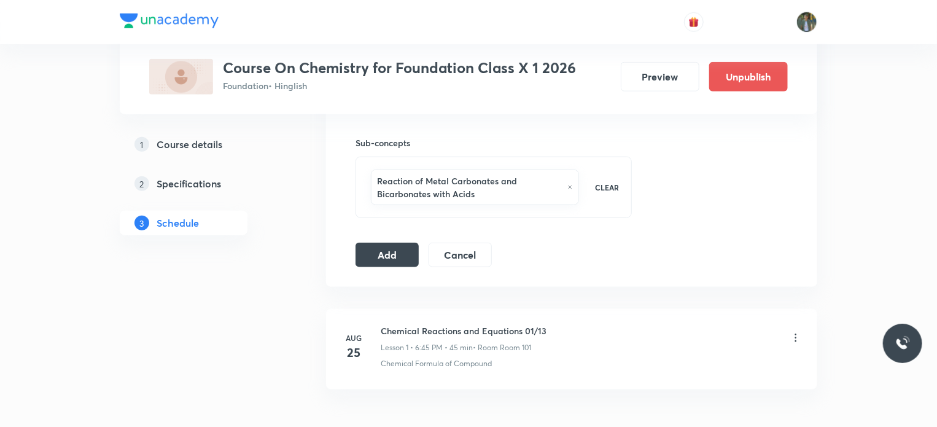
scroll to position [619, 0]
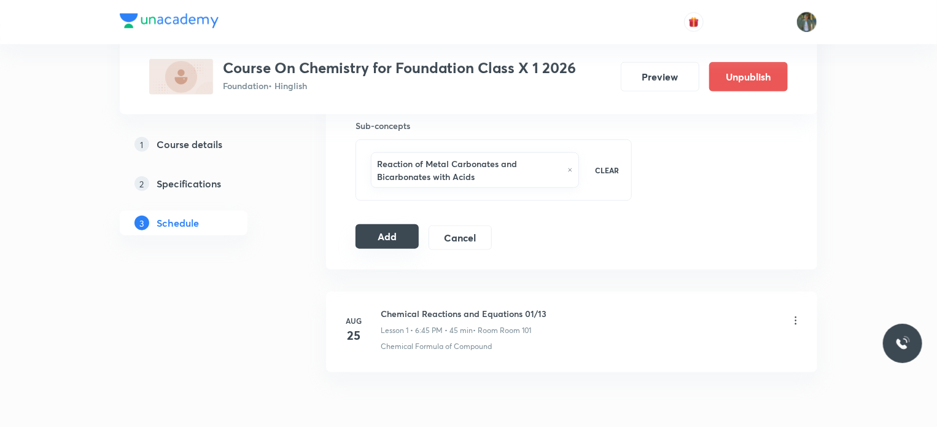
click at [382, 233] on button "Add" at bounding box center [386, 236] width 63 height 25
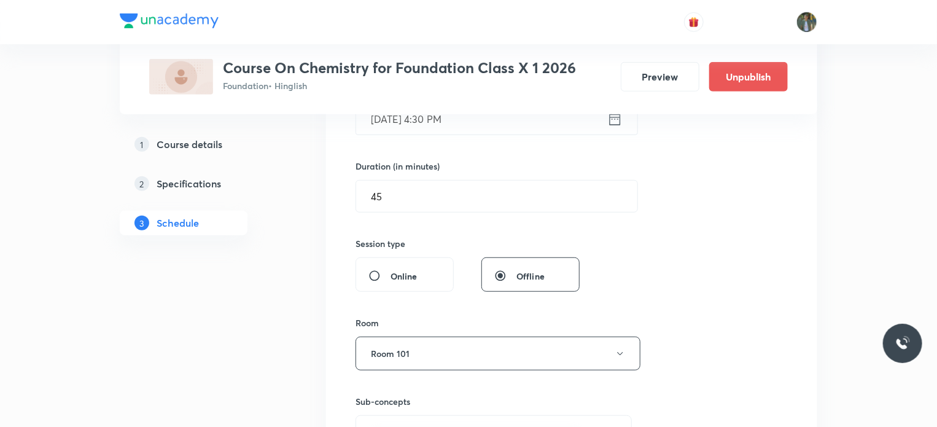
scroll to position [294, 0]
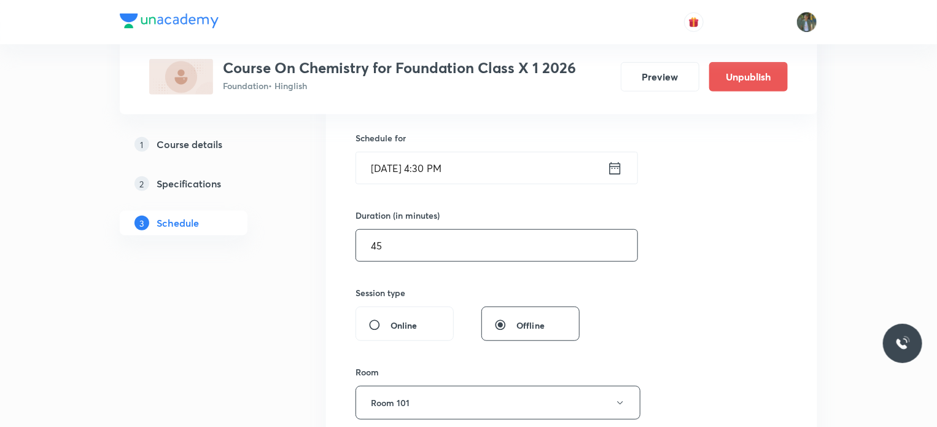
click at [418, 239] on input "45" at bounding box center [496, 245] width 281 height 31
type input "2"
type input "0"
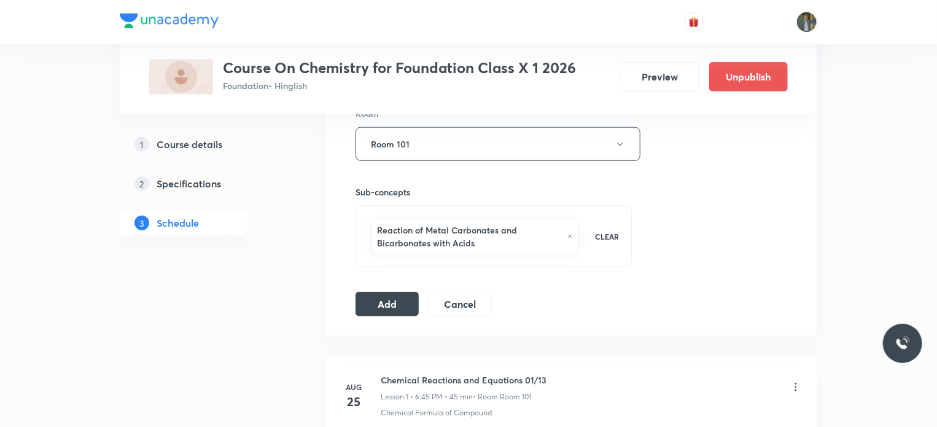
scroll to position [554, 0]
type input "10"
click at [381, 303] on button "Add" at bounding box center [386, 300] width 63 height 25
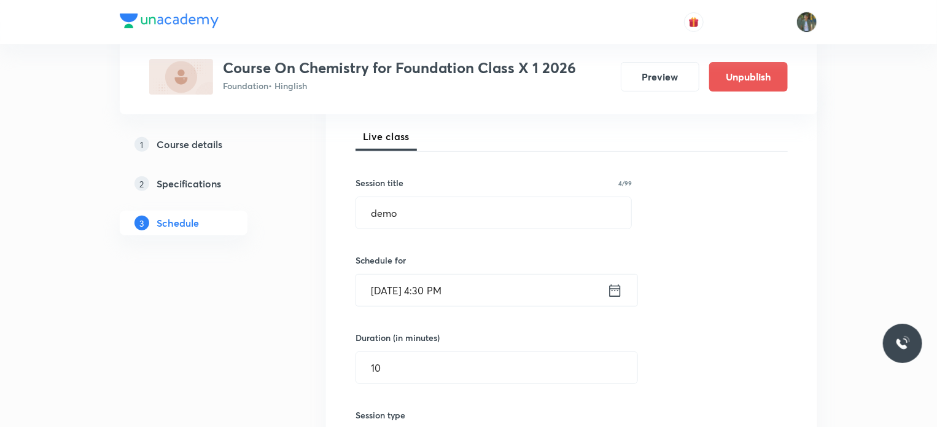
scroll to position [157, 0]
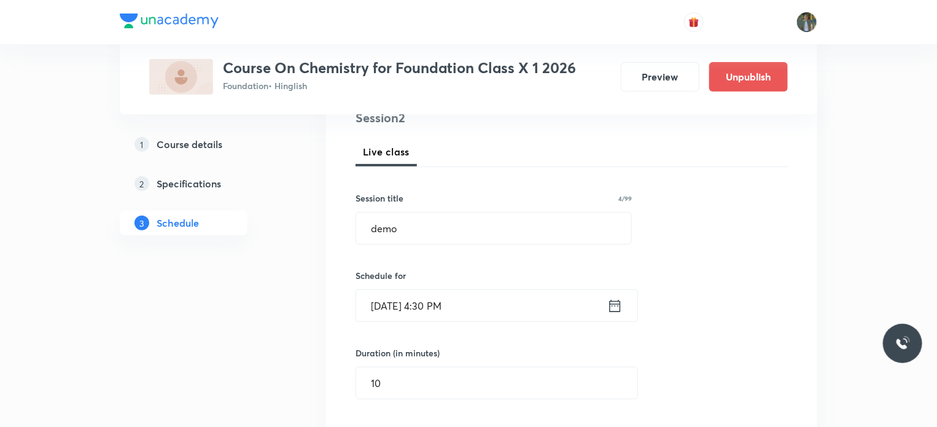
click at [616, 306] on icon at bounding box center [614, 305] width 15 height 17
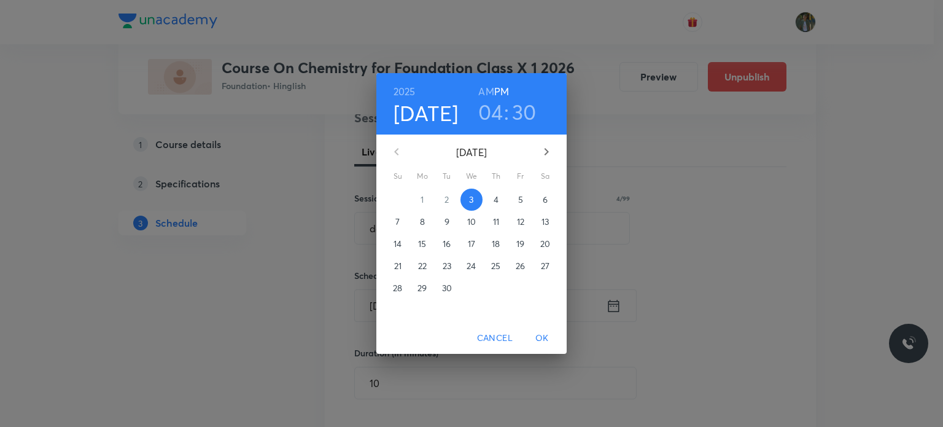
click at [510, 116] on div "04 : 30" at bounding box center [506, 112] width 85 height 26
click at [496, 111] on h3 "04" at bounding box center [490, 112] width 25 height 26
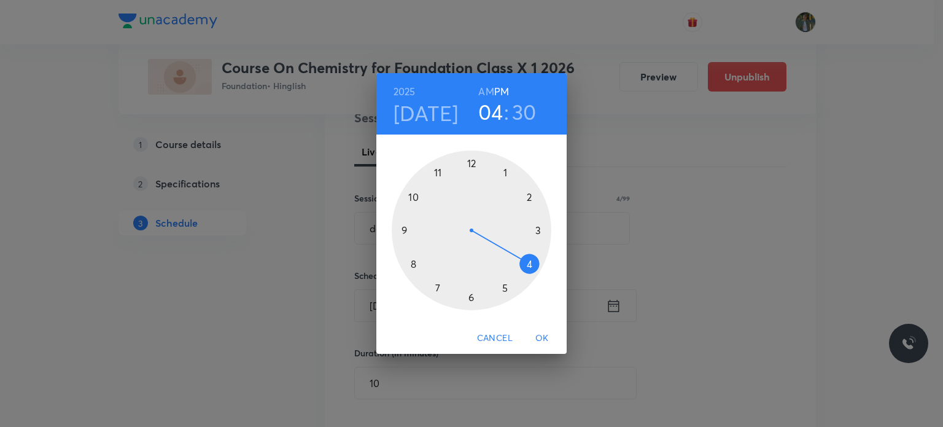
click at [527, 112] on h3 "30" at bounding box center [524, 112] width 25 height 26
click at [503, 340] on span "Cancel" at bounding box center [495, 337] width 36 height 15
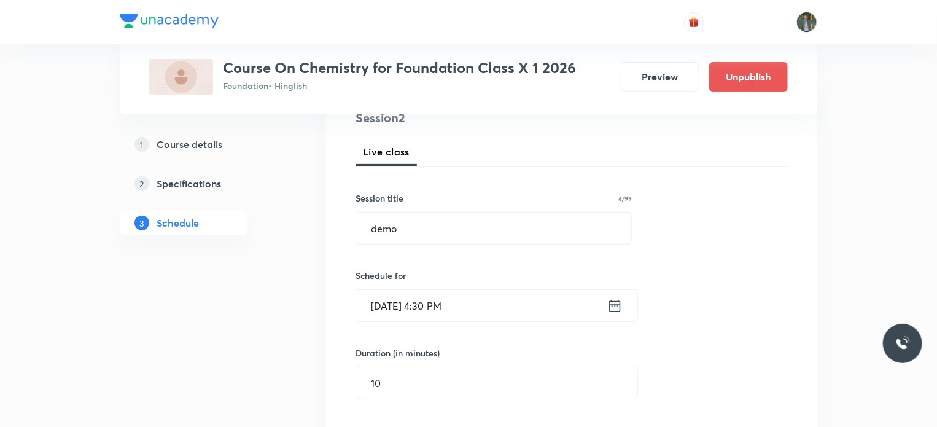
click at [660, 174] on div "Session 2 Live class Session title 4/99 demo ​ Schedule for Sep 3, 2025, 4:30 P…" at bounding box center [571, 410] width 432 height 603
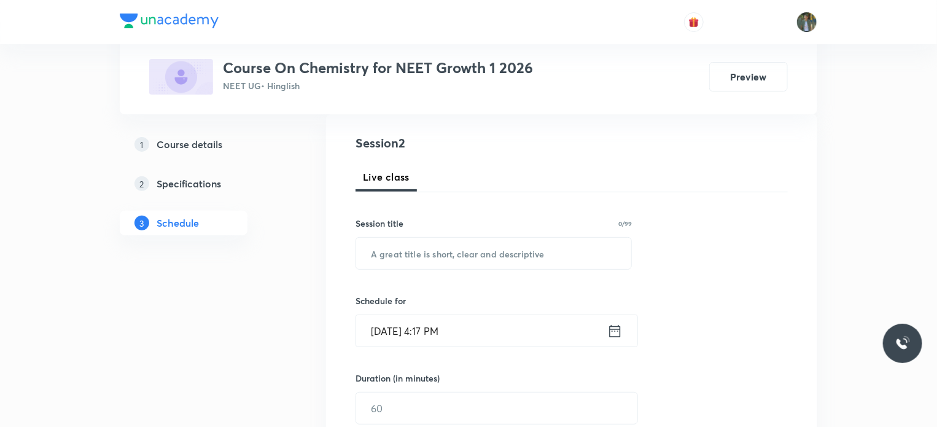
scroll to position [137, 0]
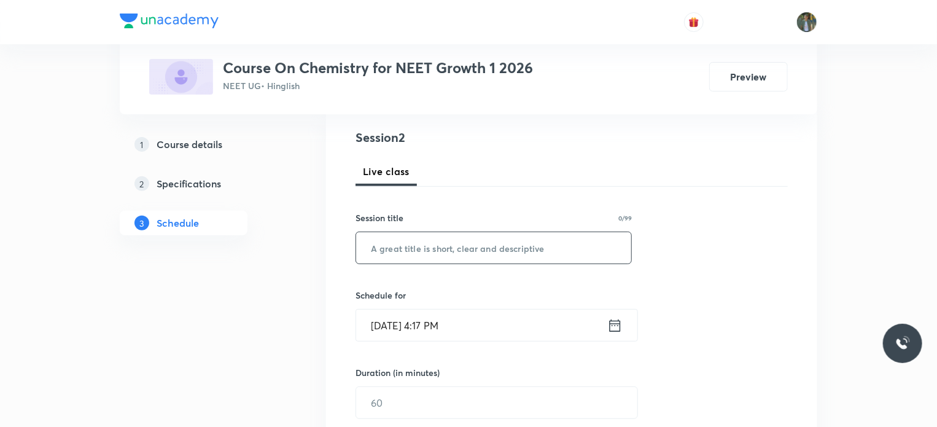
click at [402, 255] on input "text" at bounding box center [493, 247] width 275 height 31
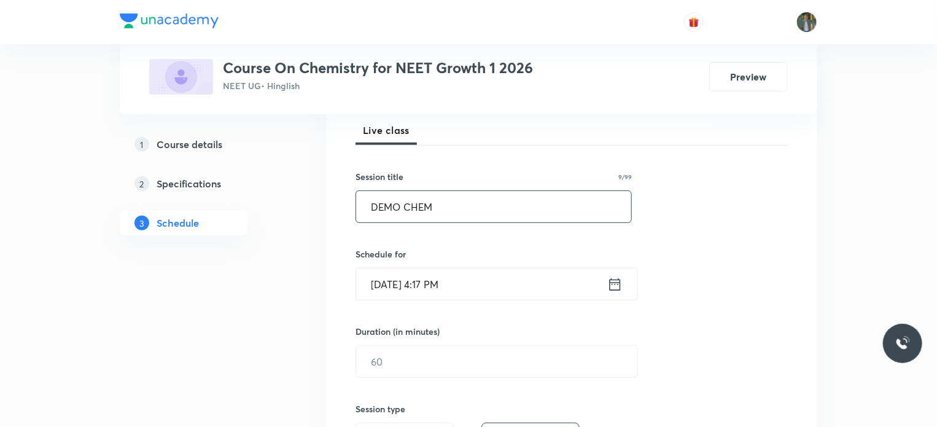
scroll to position [184, 0]
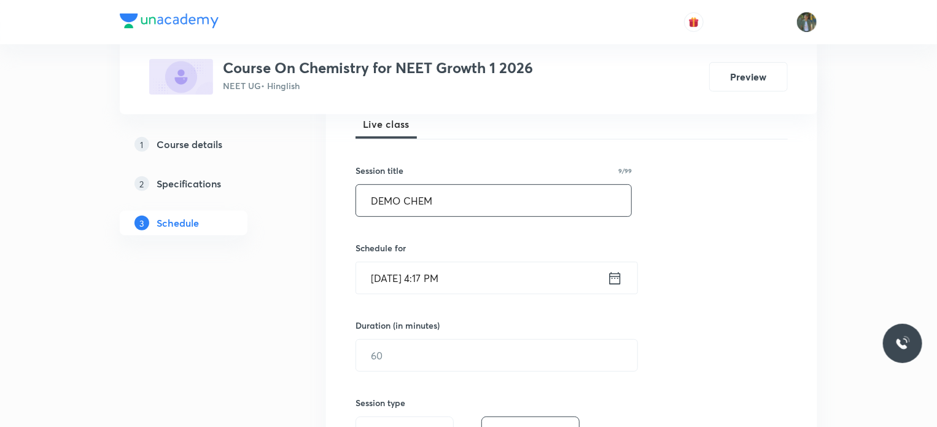
type input "DEMO CHEM"
click at [613, 277] on icon at bounding box center [614, 277] width 15 height 17
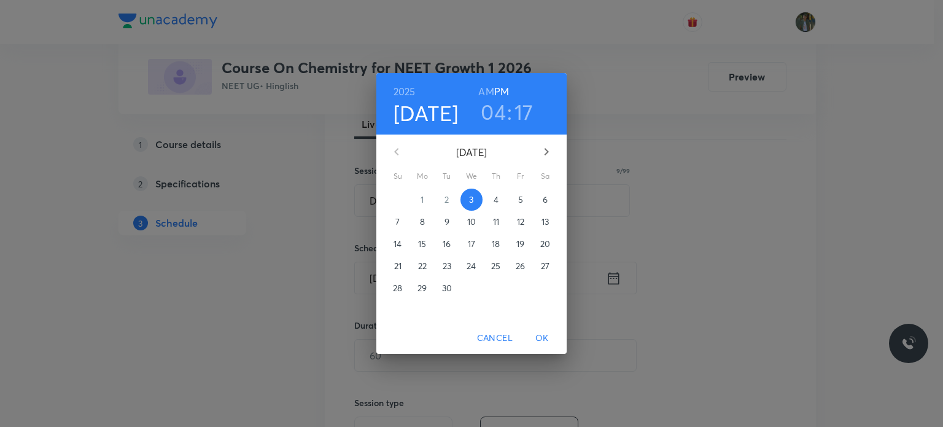
click at [512, 106] on div "04 : 17" at bounding box center [506, 112] width 85 height 26
click at [528, 110] on h3 "17" at bounding box center [523, 112] width 19 height 26
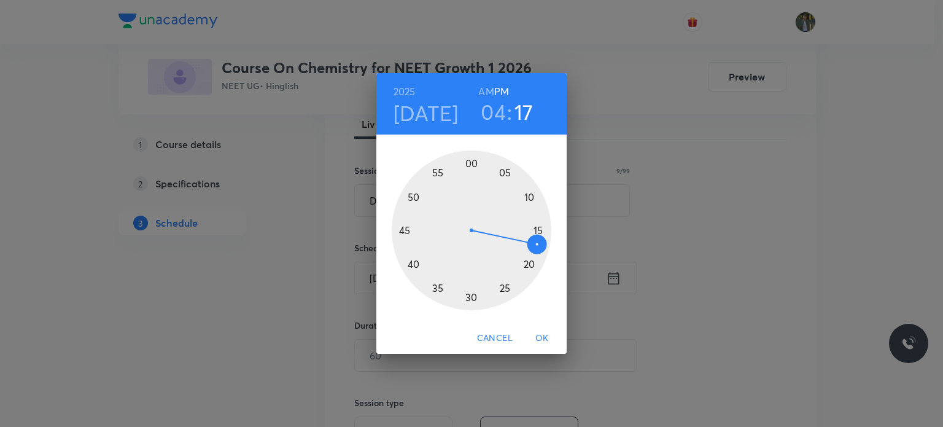
click at [437, 287] on div at bounding box center [472, 230] width 160 height 160
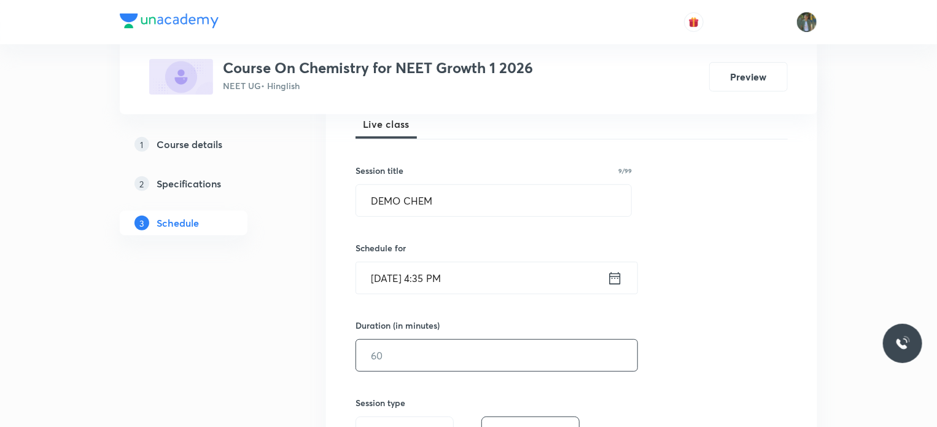
click at [449, 353] on input "text" at bounding box center [496, 354] width 281 height 31
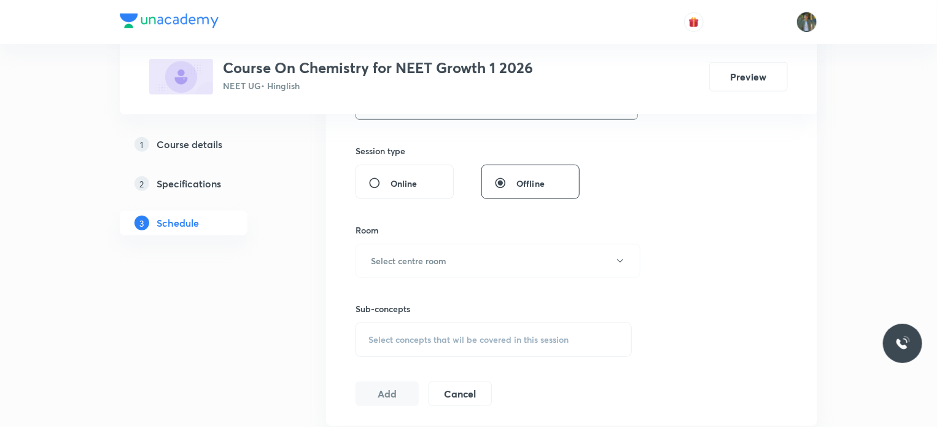
scroll to position [436, 0]
type input "10"
click at [416, 264] on h6 "Select centre room" at bounding box center [408, 259] width 75 height 13
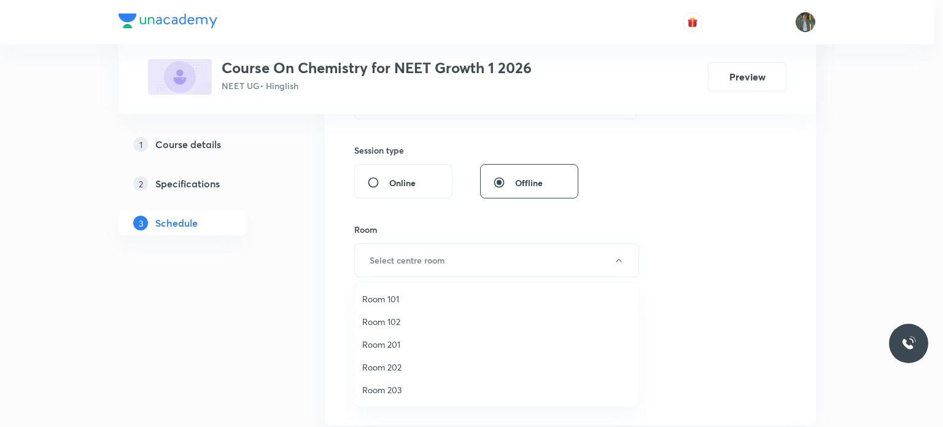
click at [384, 301] on span "Room 101" at bounding box center [496, 298] width 269 height 13
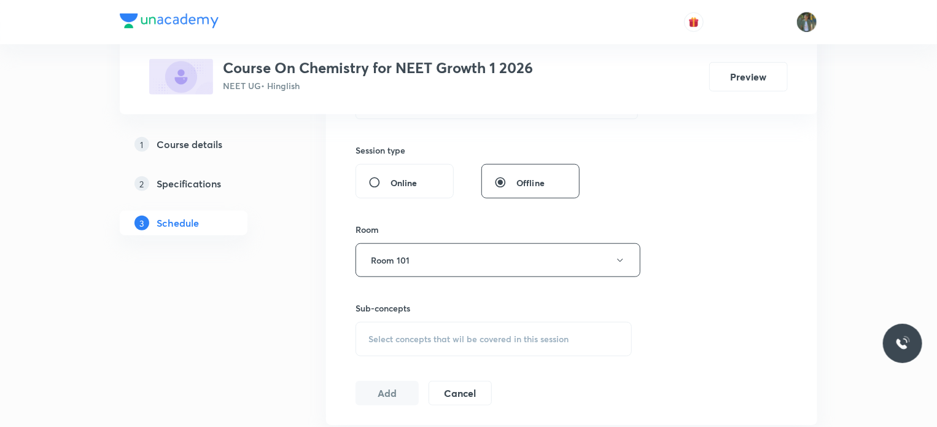
click at [403, 341] on span "Select concepts that wil be covered in this session" at bounding box center [468, 339] width 200 height 10
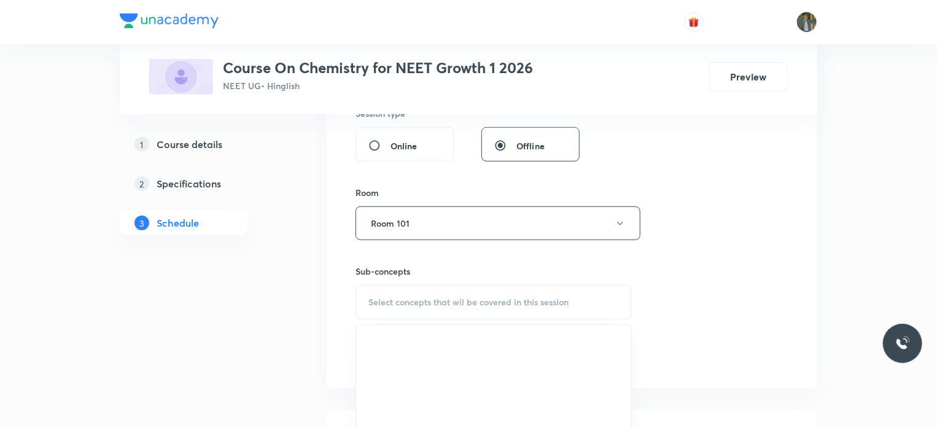
scroll to position [484, 0]
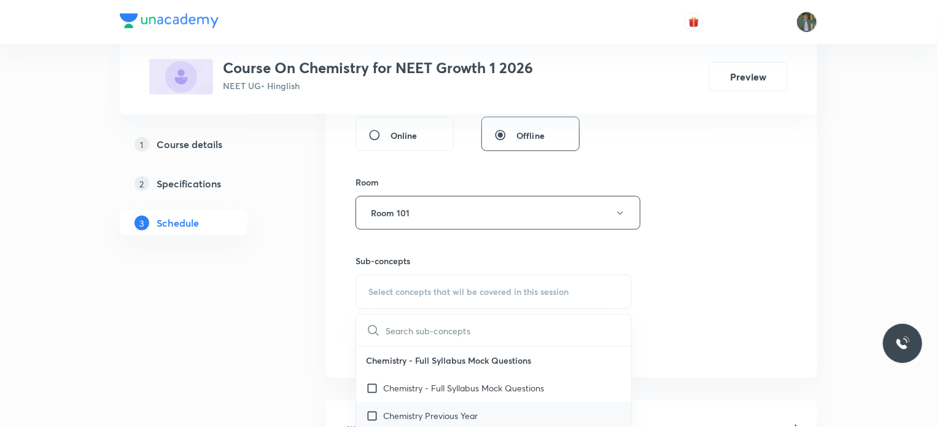
click at [374, 414] on input "checkbox" at bounding box center [374, 415] width 17 height 13
checkbox input "true"
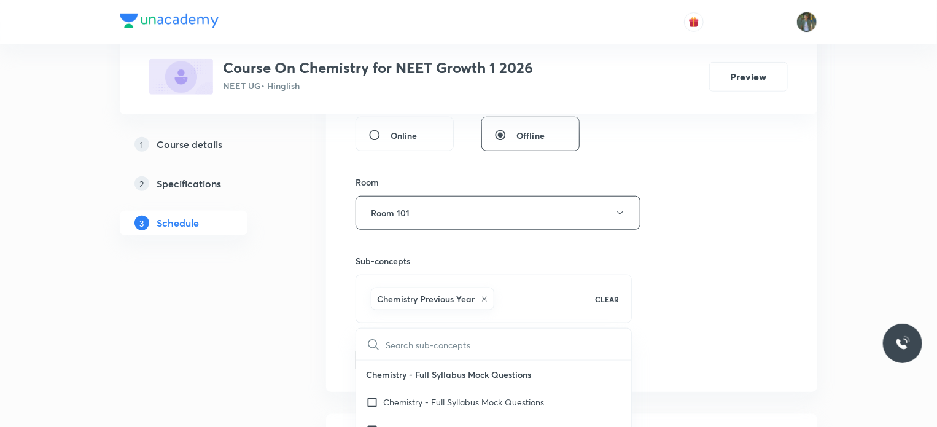
click at [288, 363] on div "Plus Courses Course On Chemistry for NEET Growth 1 2026 NEET UG • Hinglish Prev…" at bounding box center [468, 86] width 697 height 1002
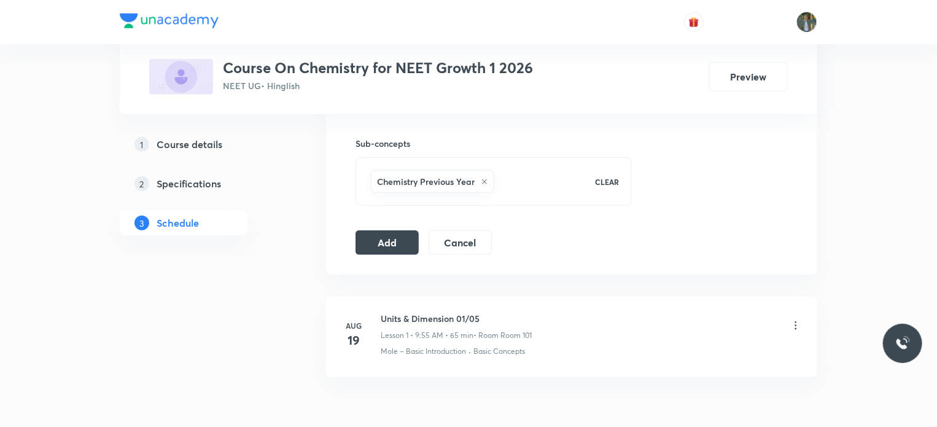
scroll to position [601, 0]
click at [380, 236] on button "Add" at bounding box center [386, 240] width 63 height 25
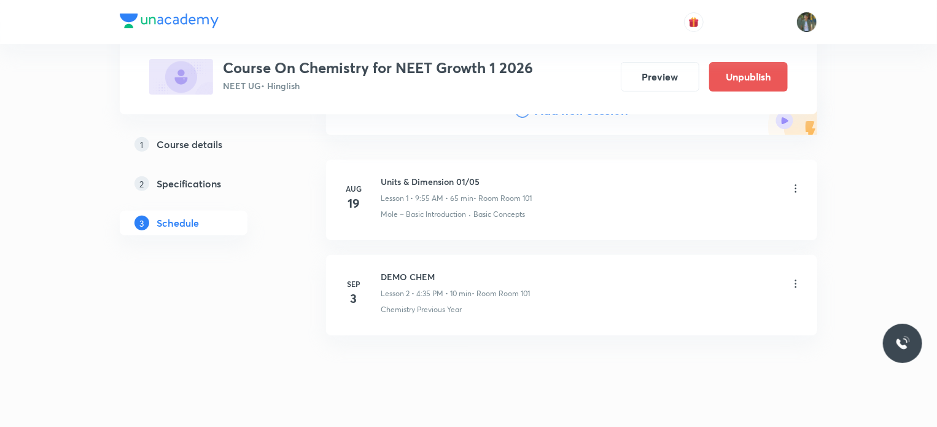
scroll to position [183, 0]
